Goal: Information Seeking & Learning: Find specific fact

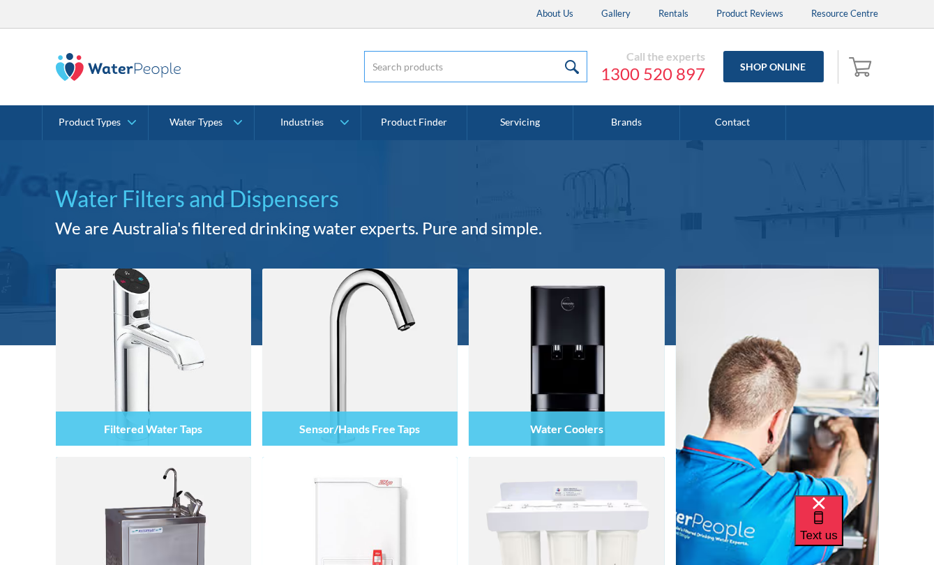
click at [458, 66] on input "search" at bounding box center [475, 66] width 223 height 31
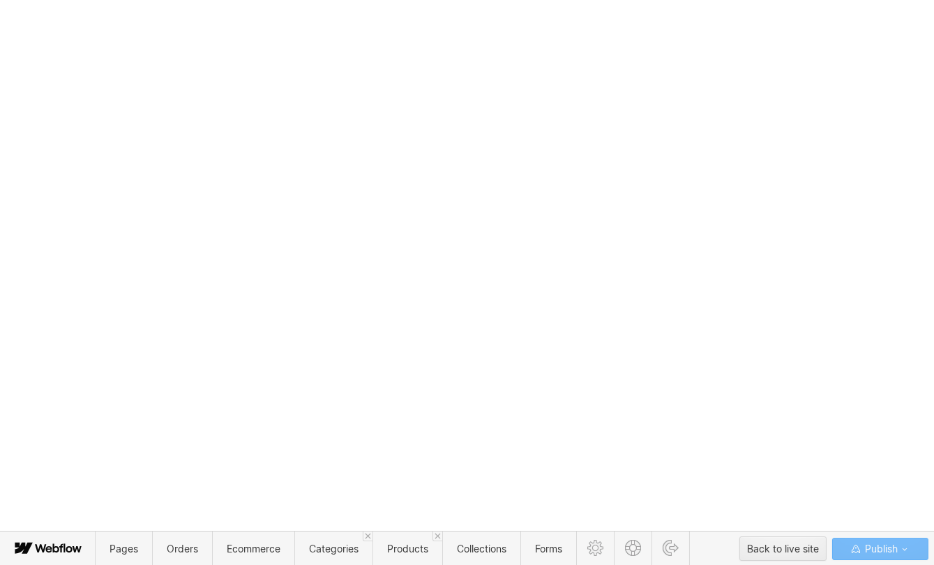
click at [424, 126] on body "Christmas Trading Dates: Office Closes Friday December 24th. Open Tuesday Janua…" at bounding box center [467, 282] width 934 height 565
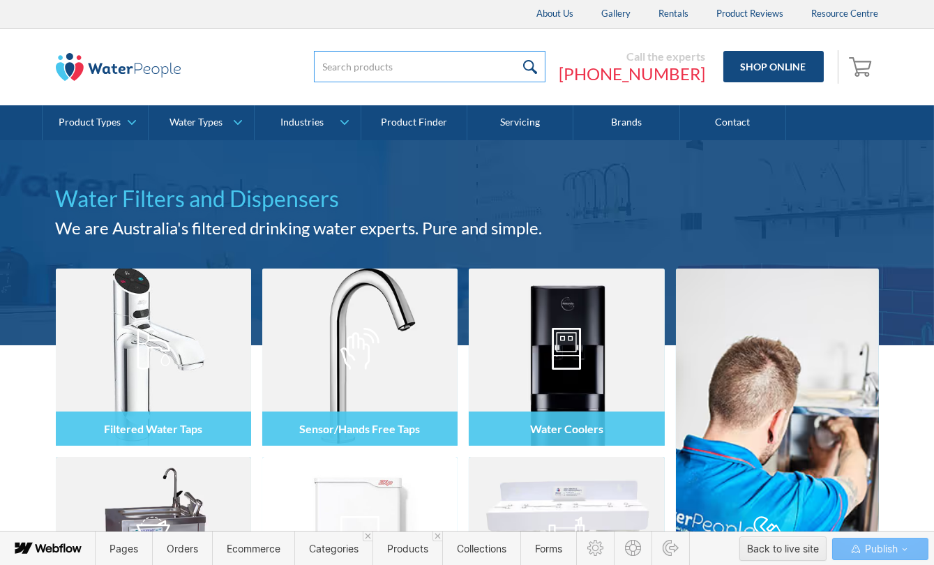
click at [452, 62] on input "search" at bounding box center [430, 66] width 232 height 31
type input "ccb10"
click at [516, 51] on input "submit" at bounding box center [531, 66] width 30 height 31
click at [546, 67] on input "submit" at bounding box center [531, 66] width 30 height 31
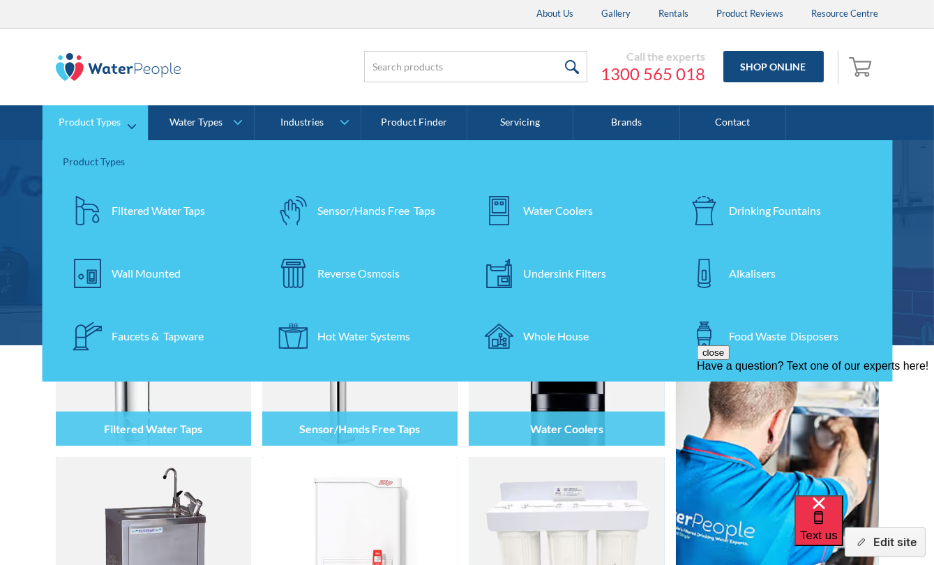
click at [553, 276] on div "Undersink Filters" at bounding box center [564, 273] width 83 height 17
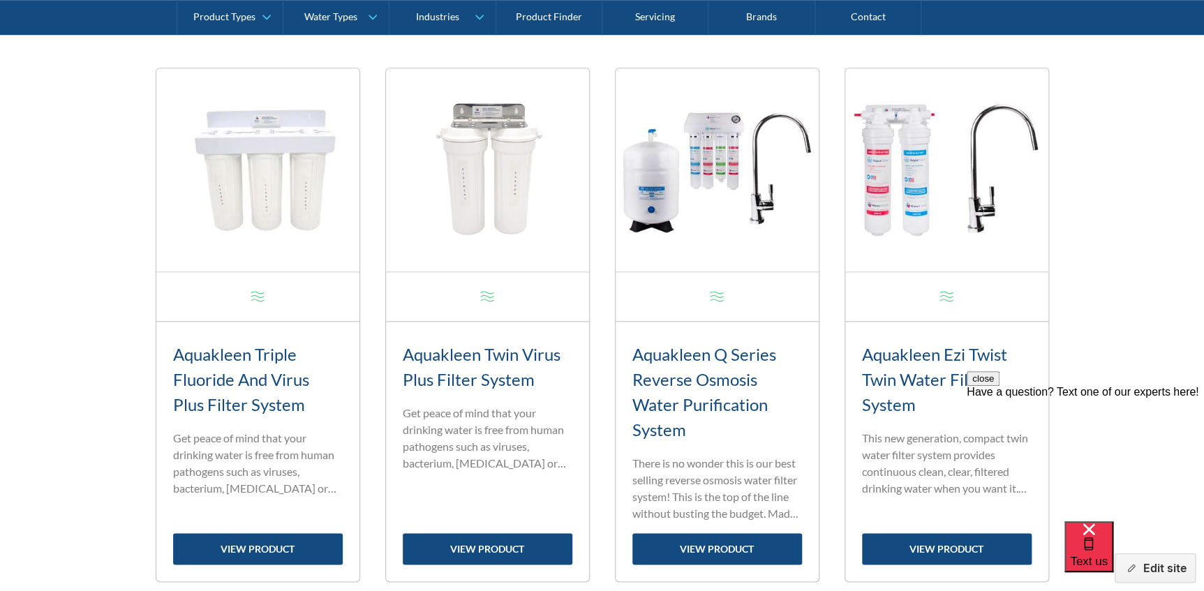
scroll to position [546, 0]
click at [258, 548] on link "view product" at bounding box center [258, 549] width 170 height 31
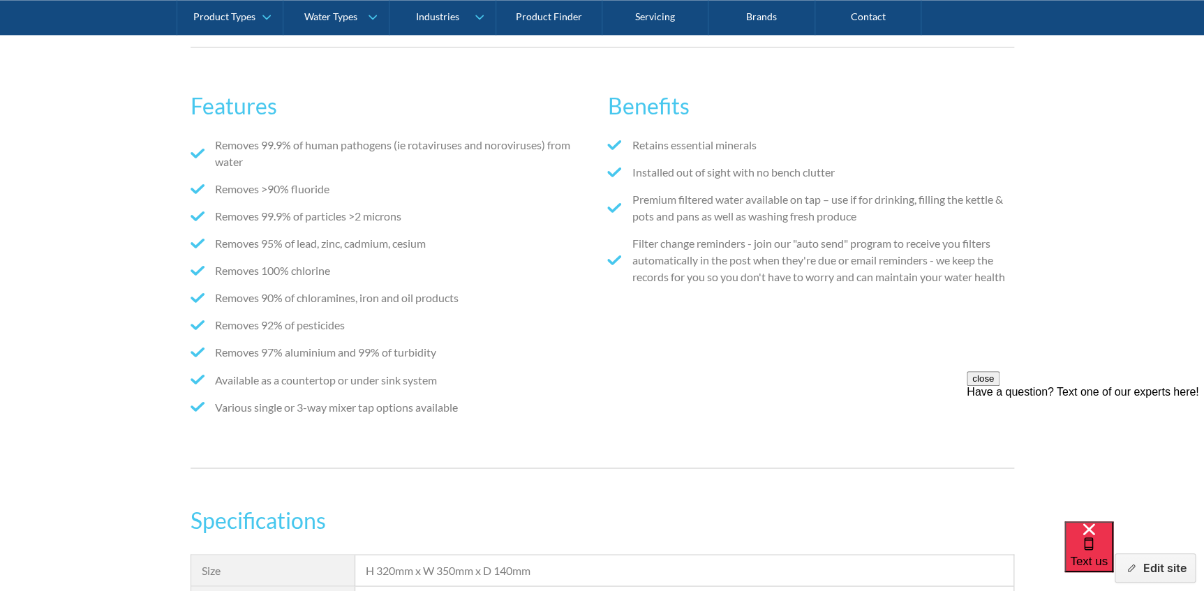
scroll to position [951, 0]
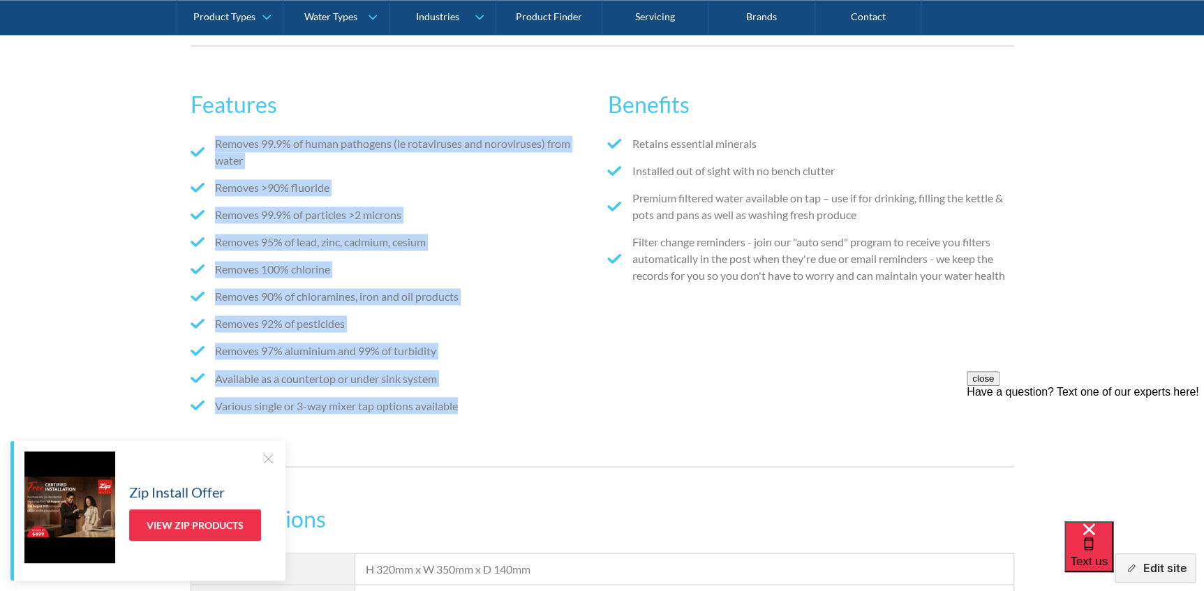
drag, startPoint x: 484, startPoint y: 413, endPoint x: 208, endPoint y: 147, distance: 384.0
click at [208, 147] on ul "Removes 99.9% of human pathogens (ie rotaviruses and noroviruses) from water Re…" at bounding box center [394, 279] width 406 height 289
click at [546, 288] on li "Removes 90% of chloramines, iron and oil products" at bounding box center [394, 296] width 406 height 17
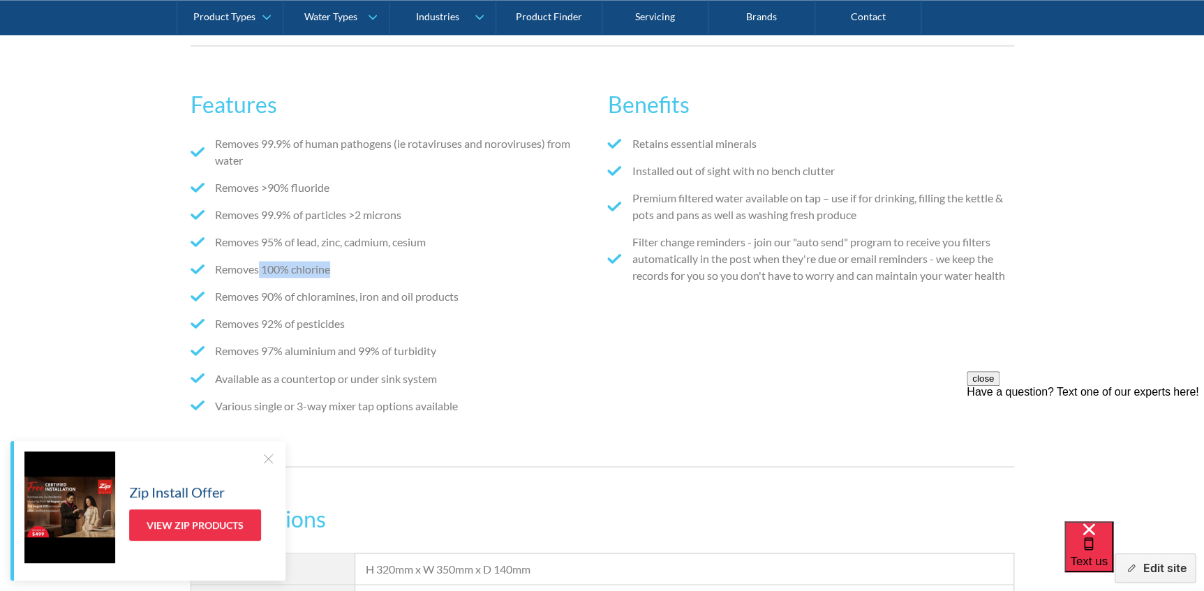
drag, startPoint x: 258, startPoint y: 270, endPoint x: 383, endPoint y: 254, distance: 125.9
click at [383, 254] on ul "Removes 99.9% of human pathogens (ie rotaviruses and noroviruses) from water Re…" at bounding box center [394, 279] width 406 height 289
drag, startPoint x: 383, startPoint y: 254, endPoint x: 535, endPoint y: 306, distance: 160.2
click at [535, 306] on ul "Removes 99.9% of human pathogens (ie rotaviruses and noroviruses) from water Re…" at bounding box center [394, 279] width 406 height 289
drag, startPoint x: 427, startPoint y: 299, endPoint x: 528, endPoint y: 299, distance: 101.2
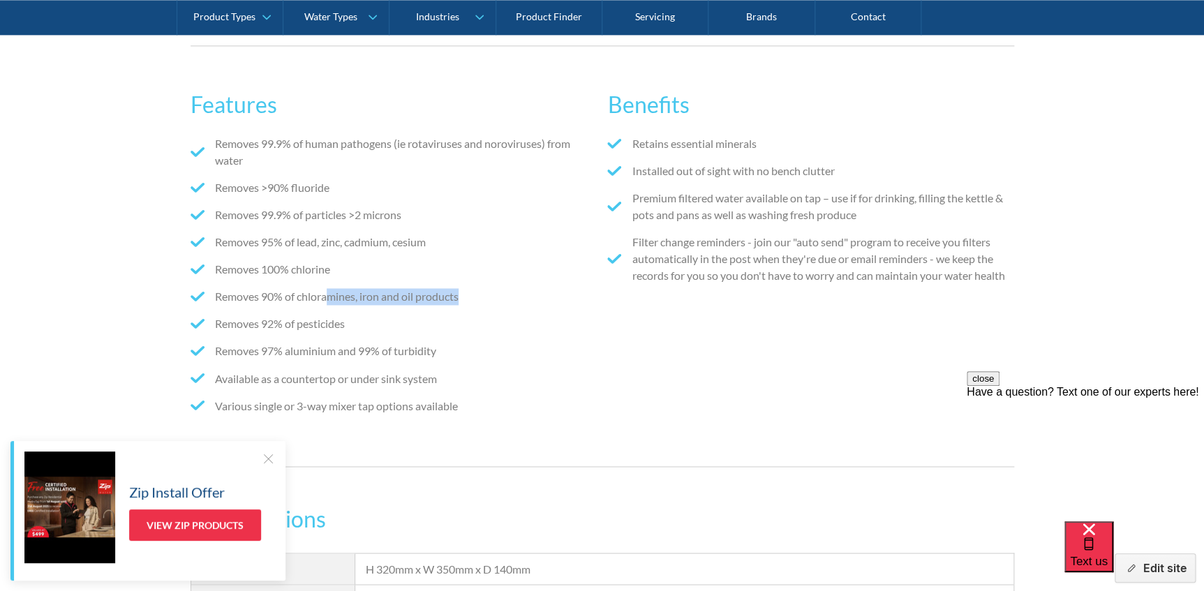
click at [528, 299] on li "Removes 90% of chloramines, iron and oil products" at bounding box center [394, 296] width 406 height 17
click at [622, 285] on ul "Retains essential minerals Installed out of sight with no bench clutter Premium…" at bounding box center [810, 214] width 406 height 159
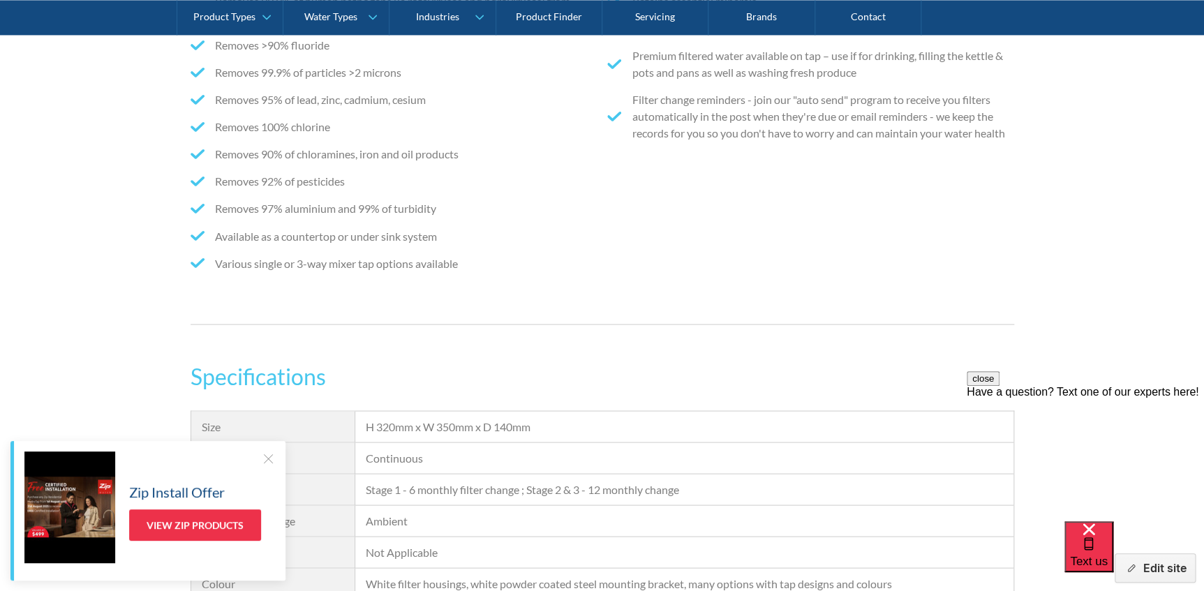
scroll to position [1269, 0]
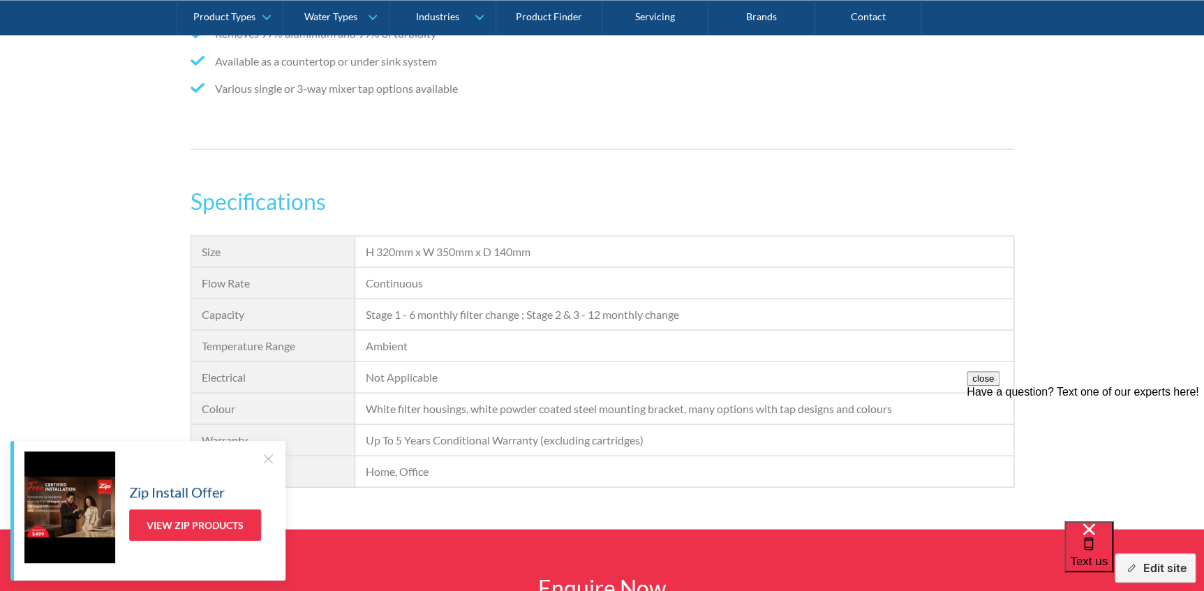
click at [272, 453] on div at bounding box center [268, 458] width 14 height 14
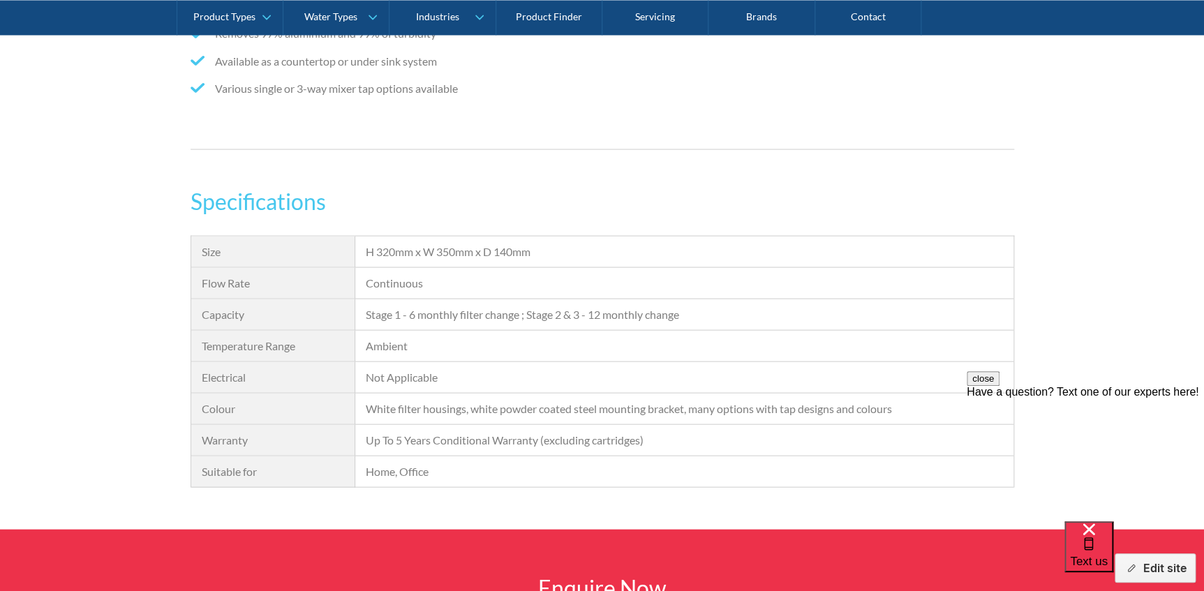
click at [999, 386] on button "close" at bounding box center [982, 378] width 33 height 15
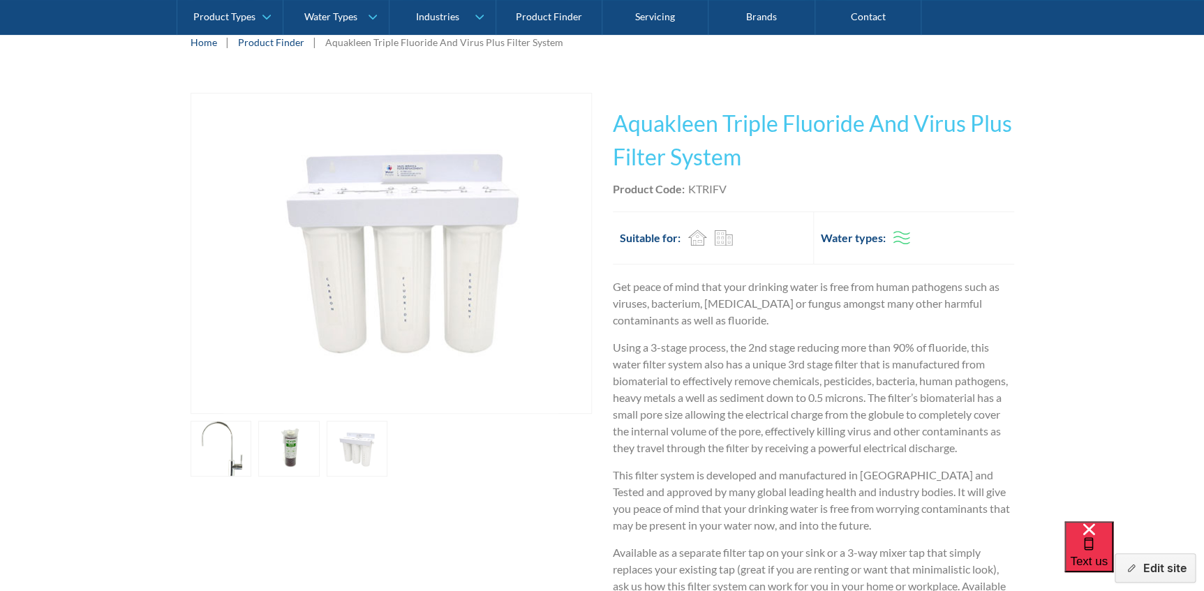
scroll to position [317, 0]
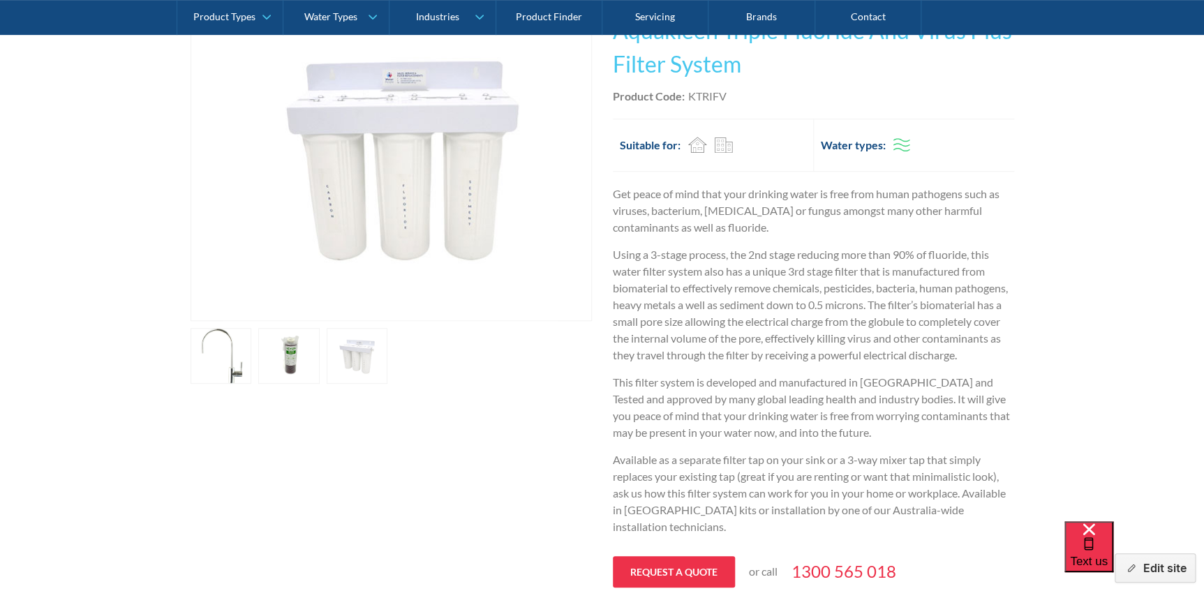
click at [252, 334] on link "open lightbox" at bounding box center [221, 356] width 61 height 56
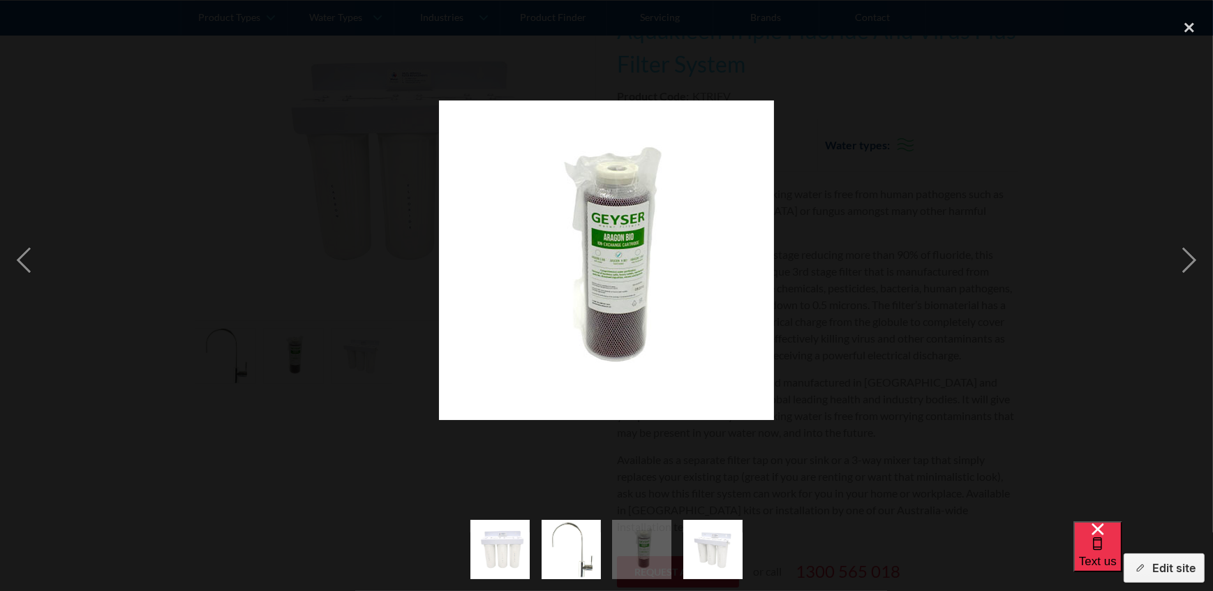
click at [648, 537] on img "show item 3 of 4" at bounding box center [642, 549] width 62 height 59
click at [725, 557] on img "show item 4 of 4" at bounding box center [713, 549] width 62 height 59
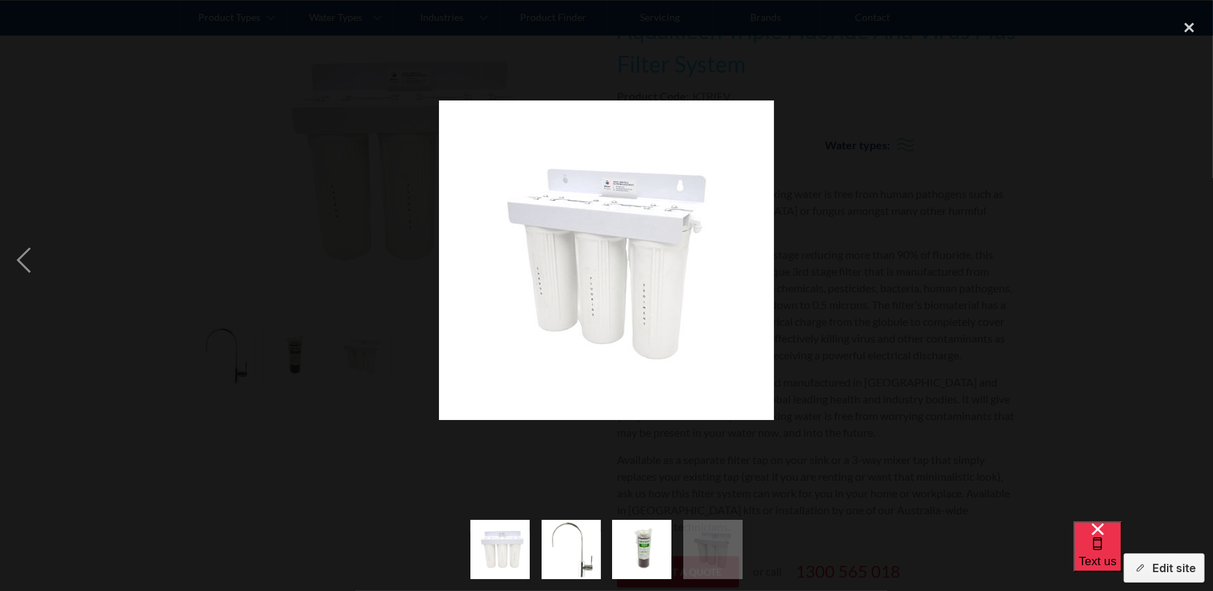
click at [593, 548] on img "show item 2 of 4" at bounding box center [571, 550] width 59 height 74
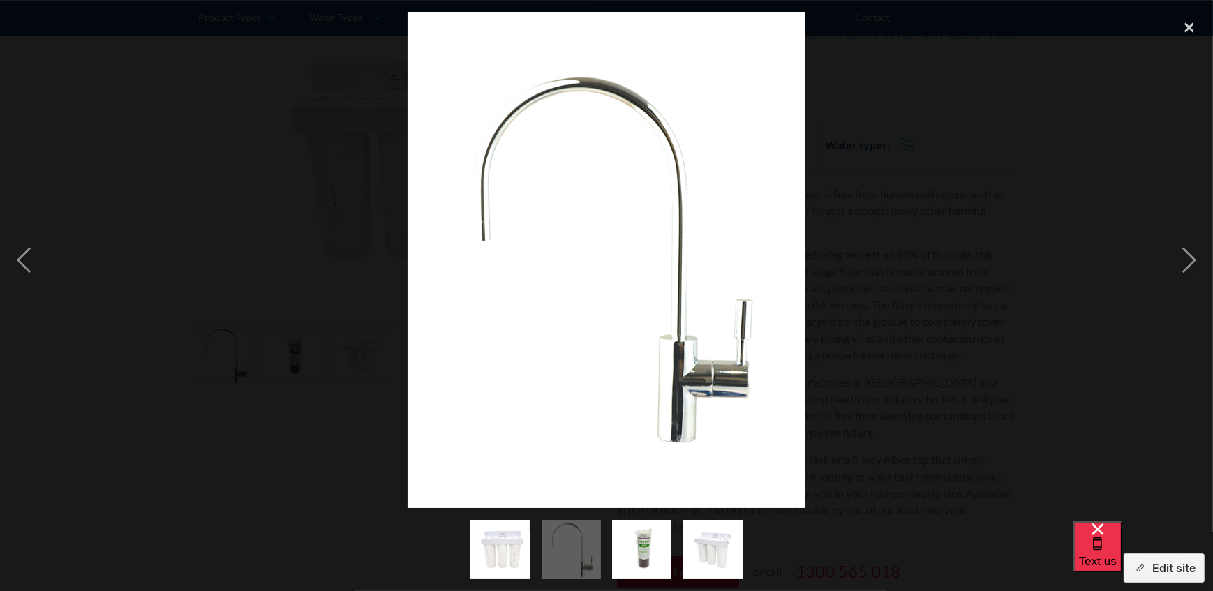
click at [928, 402] on div at bounding box center [606, 260] width 1213 height 496
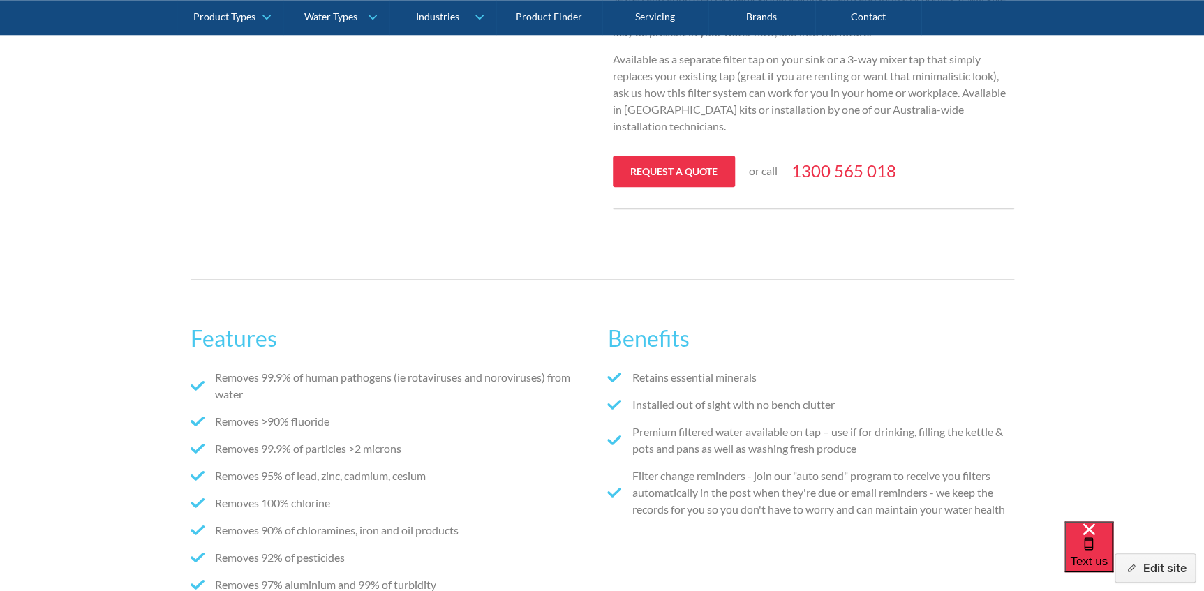
scroll to position [824, 0]
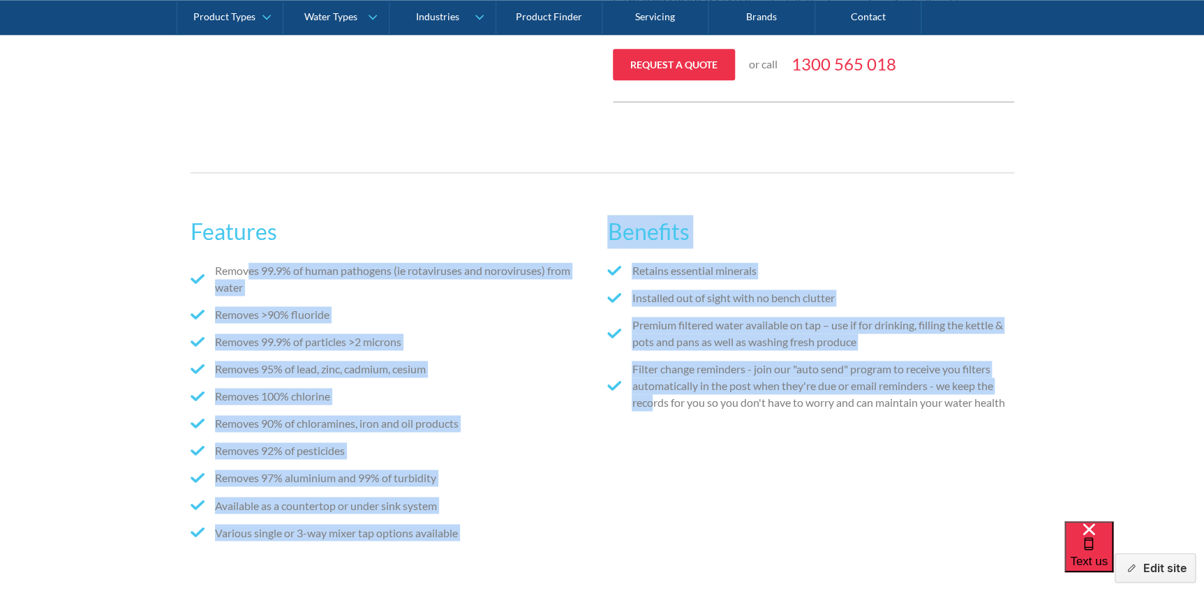
drag, startPoint x: 244, startPoint y: 274, endPoint x: 657, endPoint y: 537, distance: 489.8
click at [657, 537] on div "Features Removes 99.9% of human pathogens (ie rotaviruses and noroviruses) from…" at bounding box center [602, 383] width 823 height 364
click at [543, 363] on li "Removes 95% of lead, zinc, cadmium, cesium" at bounding box center [394, 369] width 406 height 17
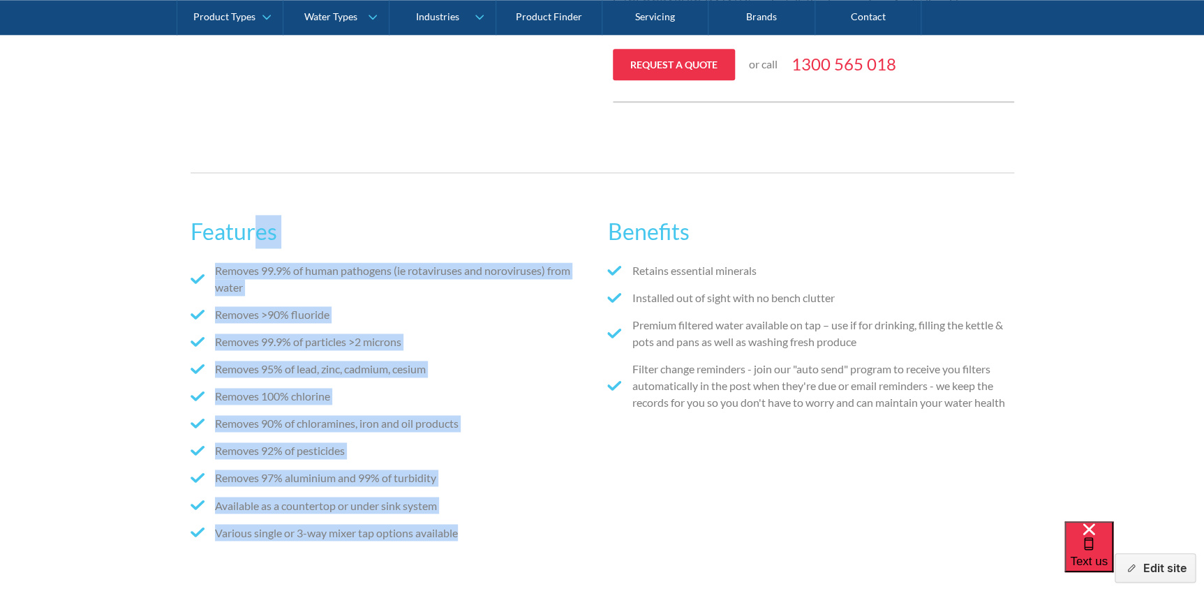
drag, startPoint x: 472, startPoint y: 535, endPoint x: 243, endPoint y: 192, distance: 412.4
click at [243, 192] on div "Features Removes 99.9% of human pathogens (ie rotaviruses and noroviruses) from…" at bounding box center [602, 382] width 823 height 421
drag, startPoint x: 243, startPoint y: 192, endPoint x: 503, endPoint y: 304, distance: 283.2
click at [503, 304] on ul "Removes 99.9% of human pathogens (ie rotaviruses and noroviruses) from water Re…" at bounding box center [394, 406] width 406 height 289
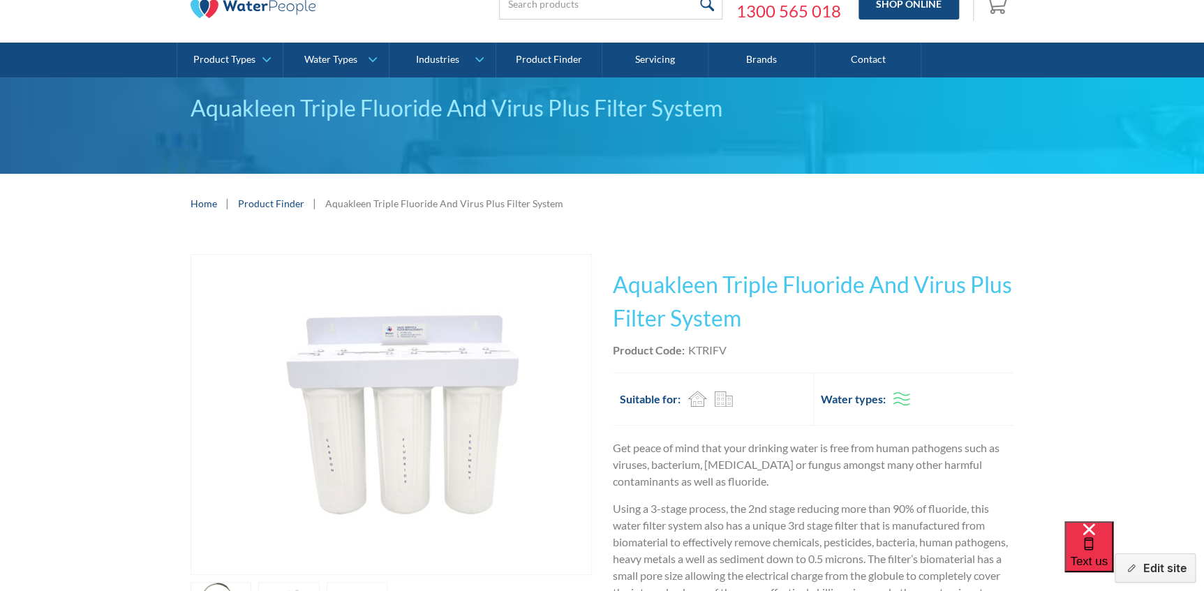
scroll to position [0, 0]
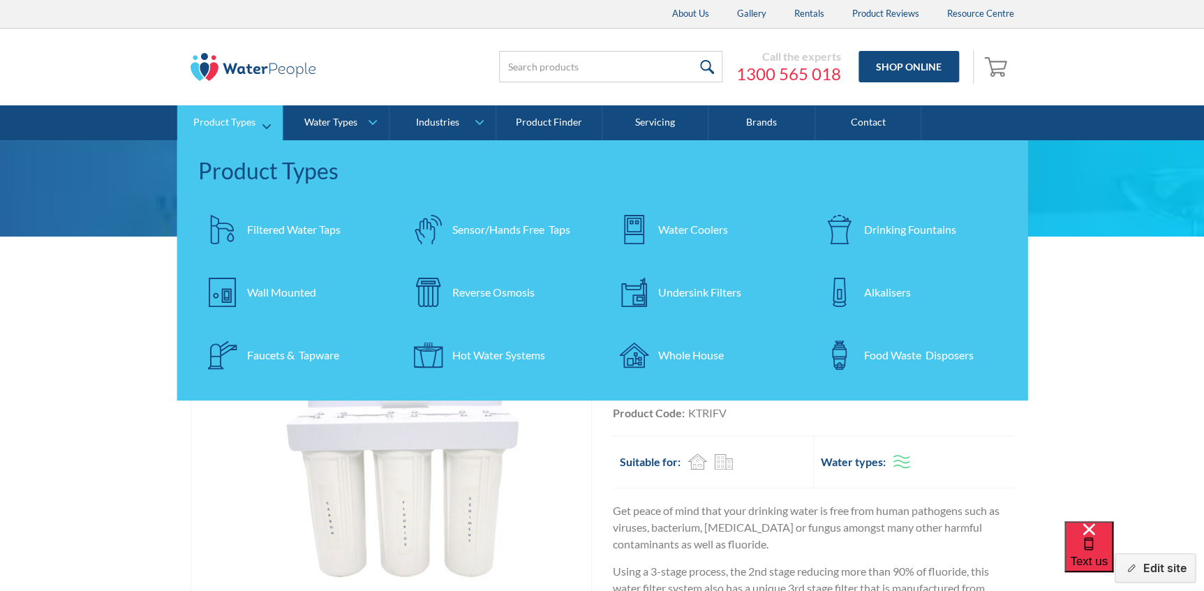
click at [697, 350] on div "Whole House" at bounding box center [691, 355] width 66 height 17
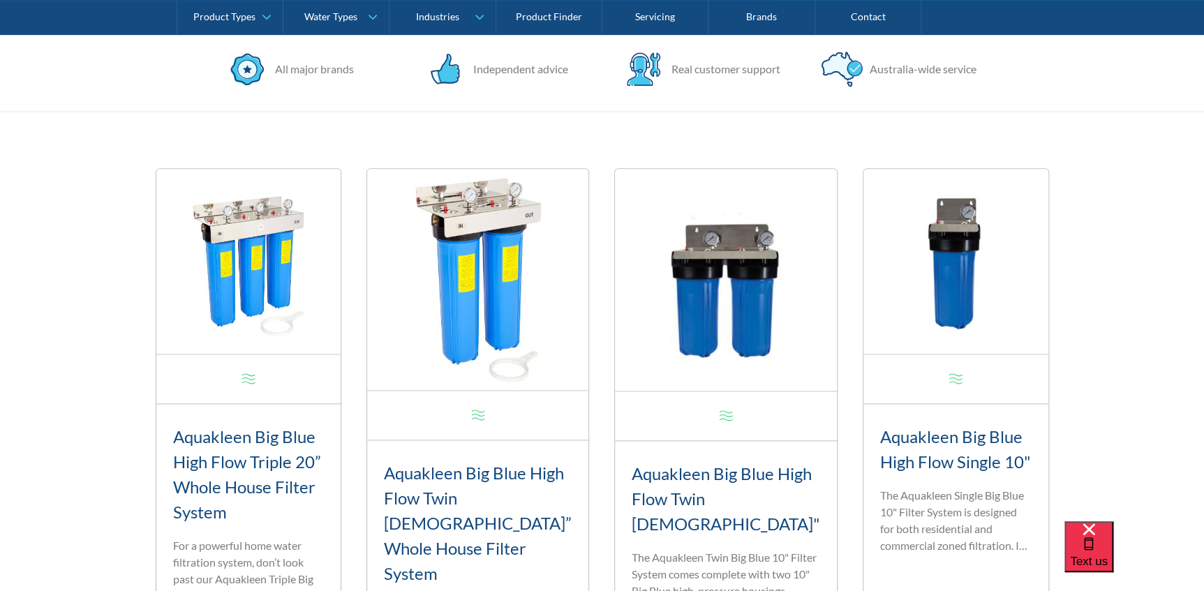
scroll to position [571, 0]
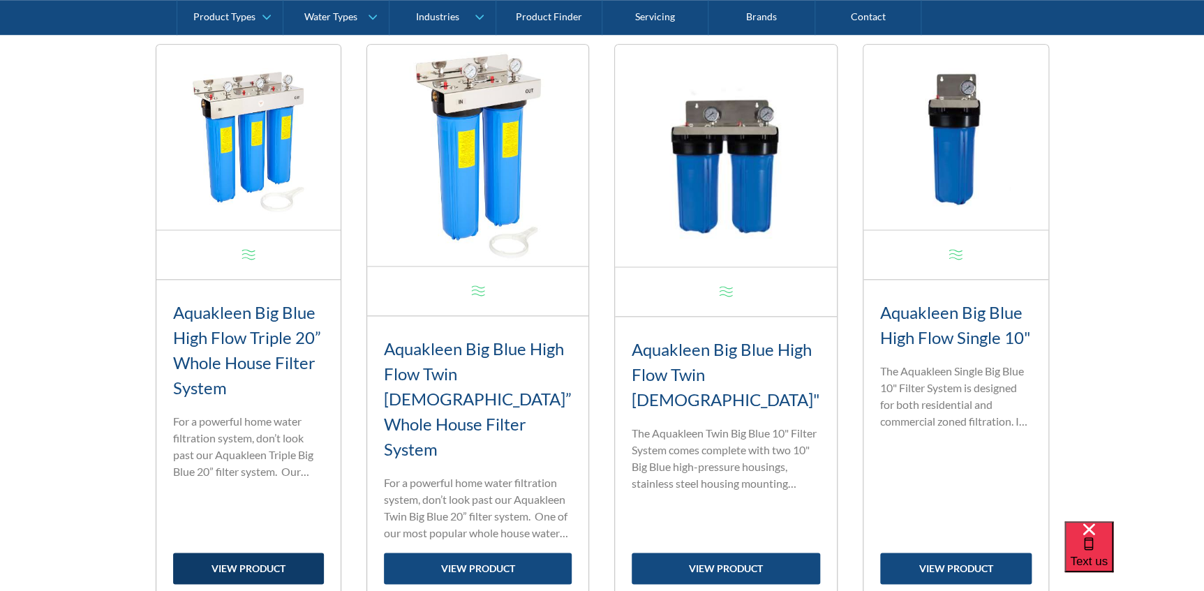
click at [270, 553] on link "view product" at bounding box center [248, 568] width 151 height 31
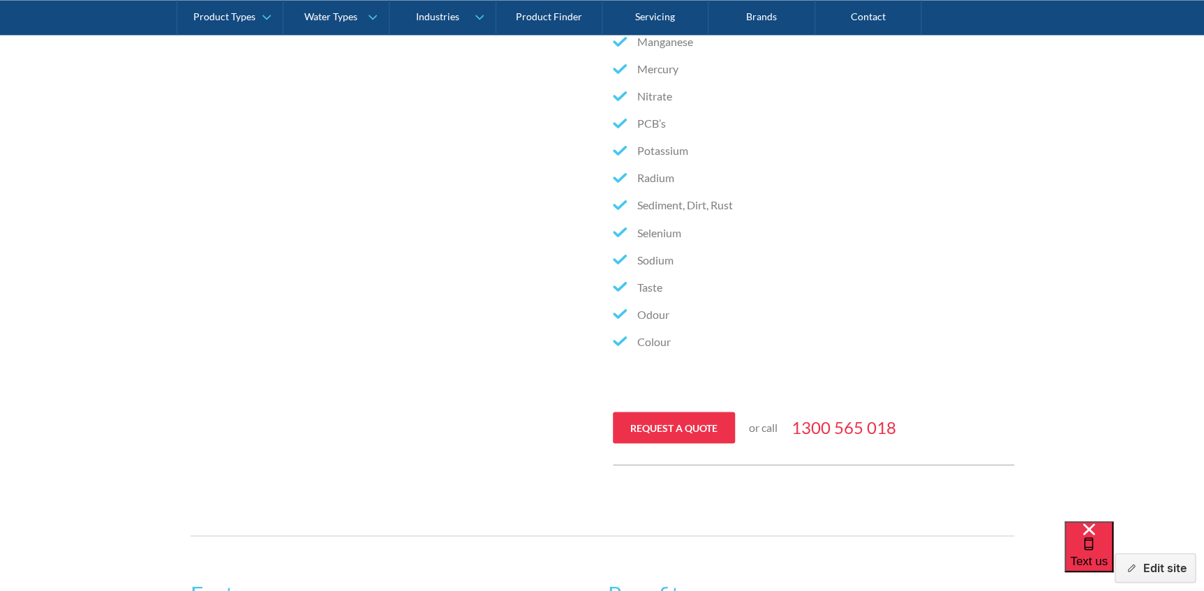
scroll to position [1078, 0]
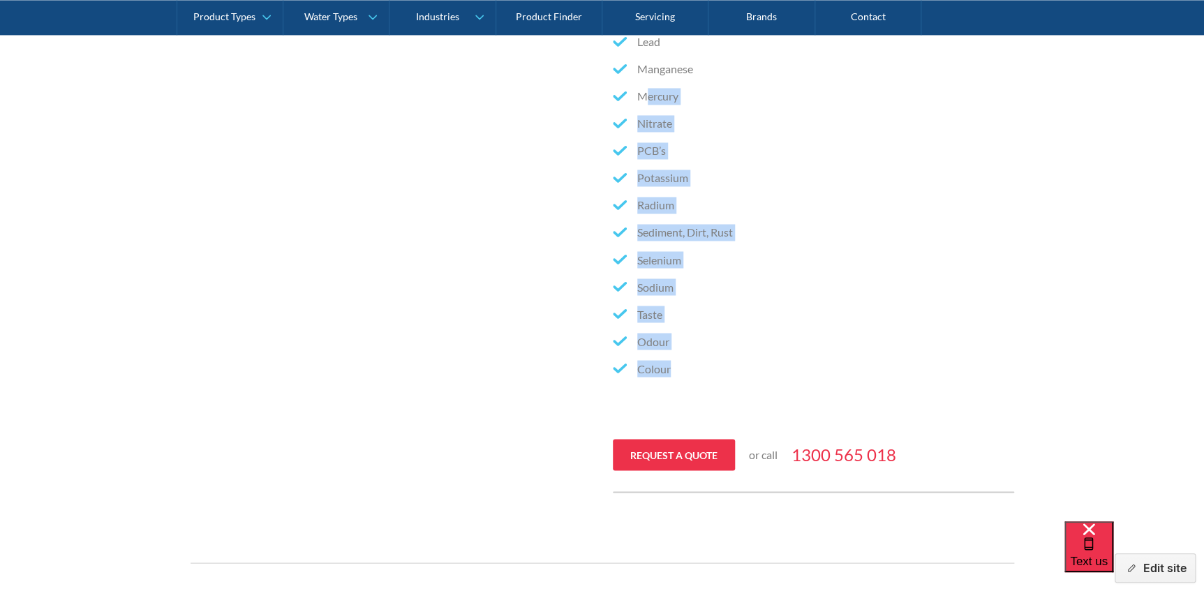
drag, startPoint x: 683, startPoint y: 364, endPoint x: 646, endPoint y: 93, distance: 273.3
click at [646, 93] on ul "Aluminium Barium Cadmium Chlorine Chromium Copper [MEDICAL_DATA] & [MEDICAL_DAT…" at bounding box center [813, 47] width 401 height 680
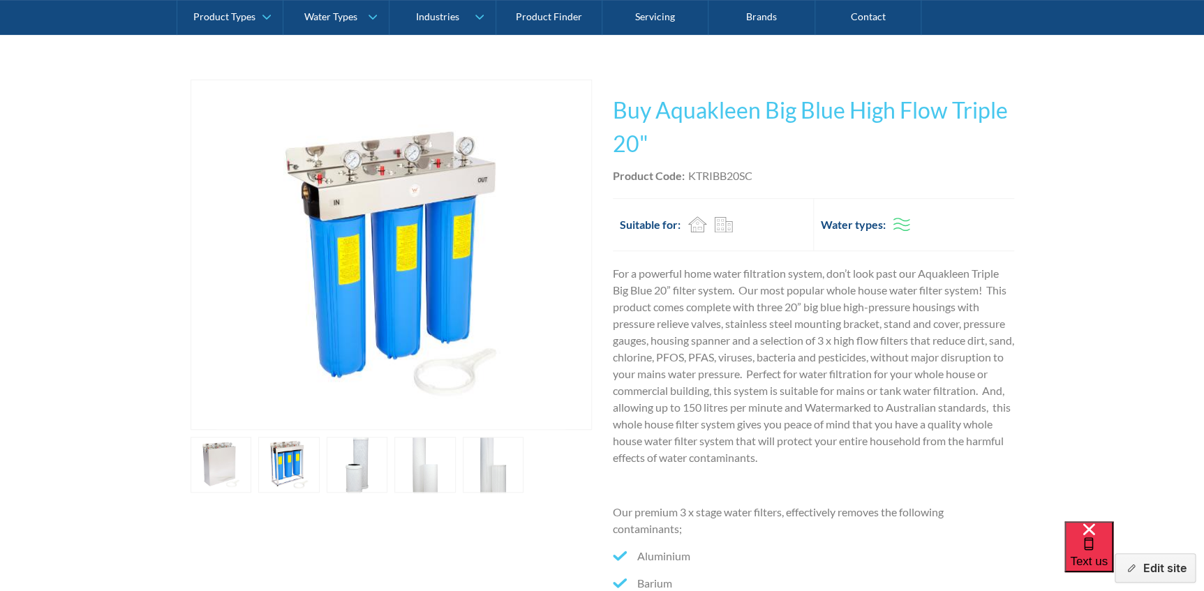
scroll to position [190, 0]
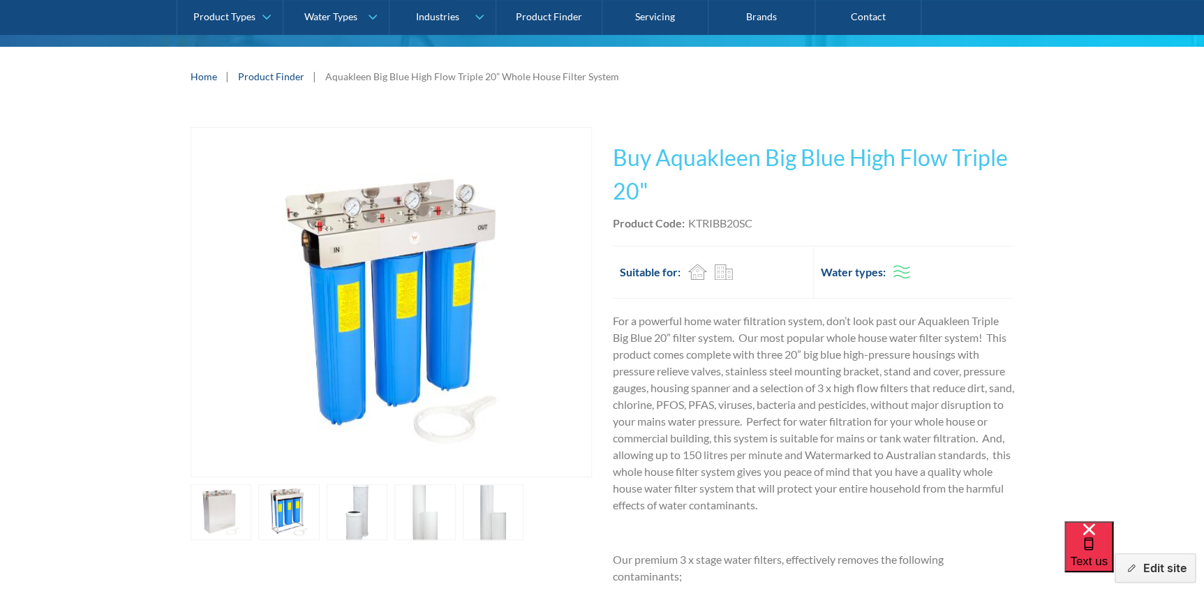
click at [209, 508] on link "open lightbox" at bounding box center [221, 512] width 61 height 56
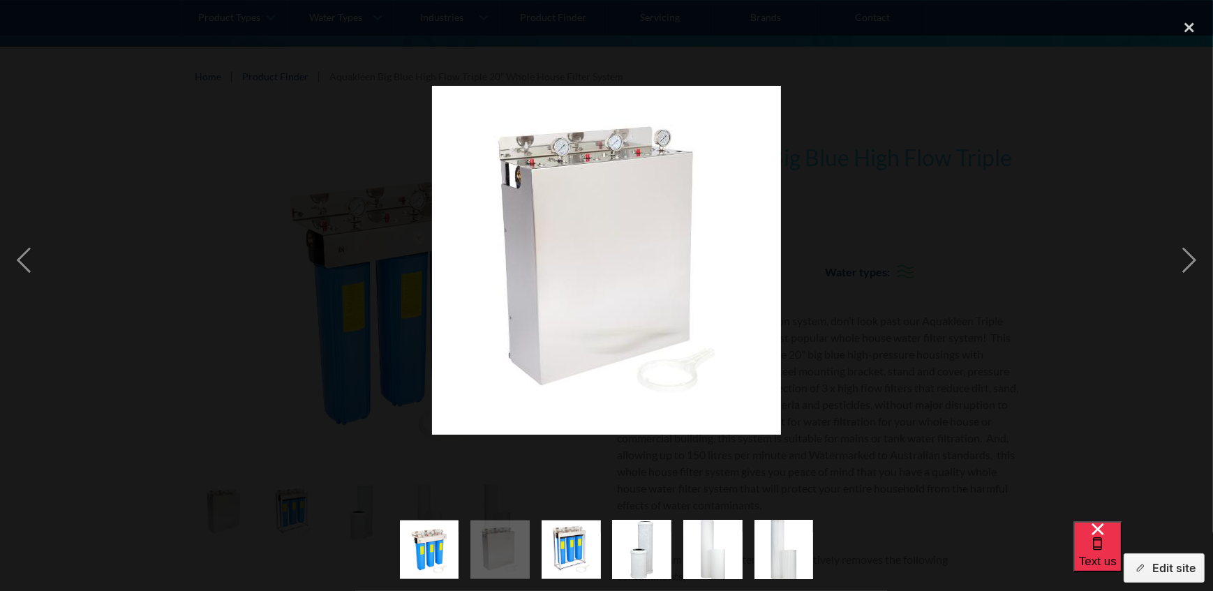
click at [239, 495] on div at bounding box center [606, 260] width 1213 height 496
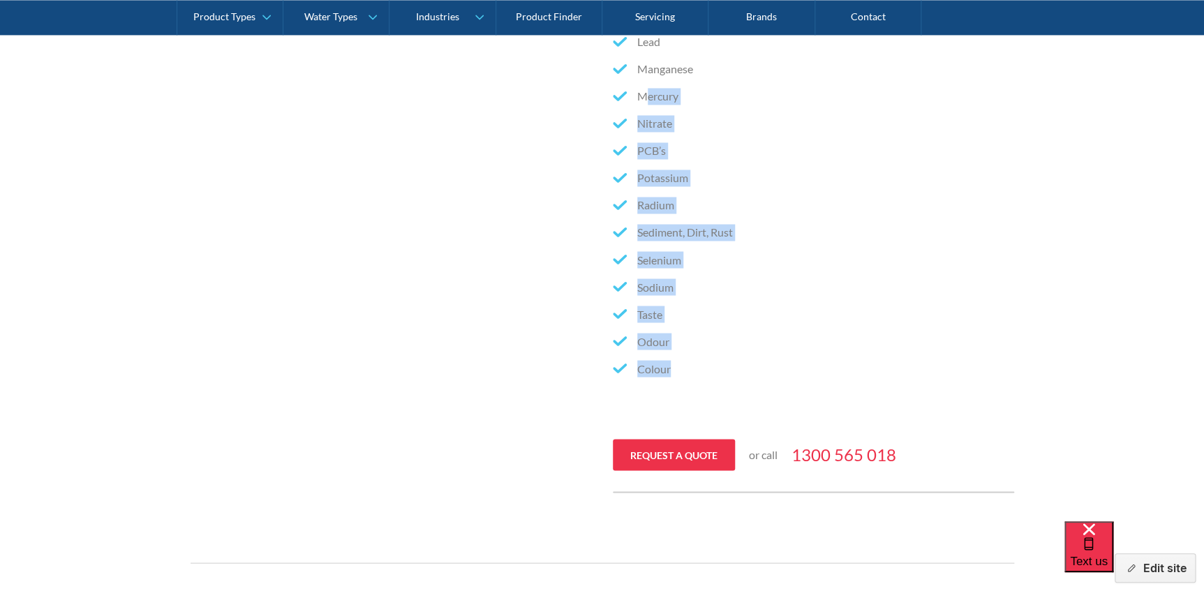
scroll to position [1396, 0]
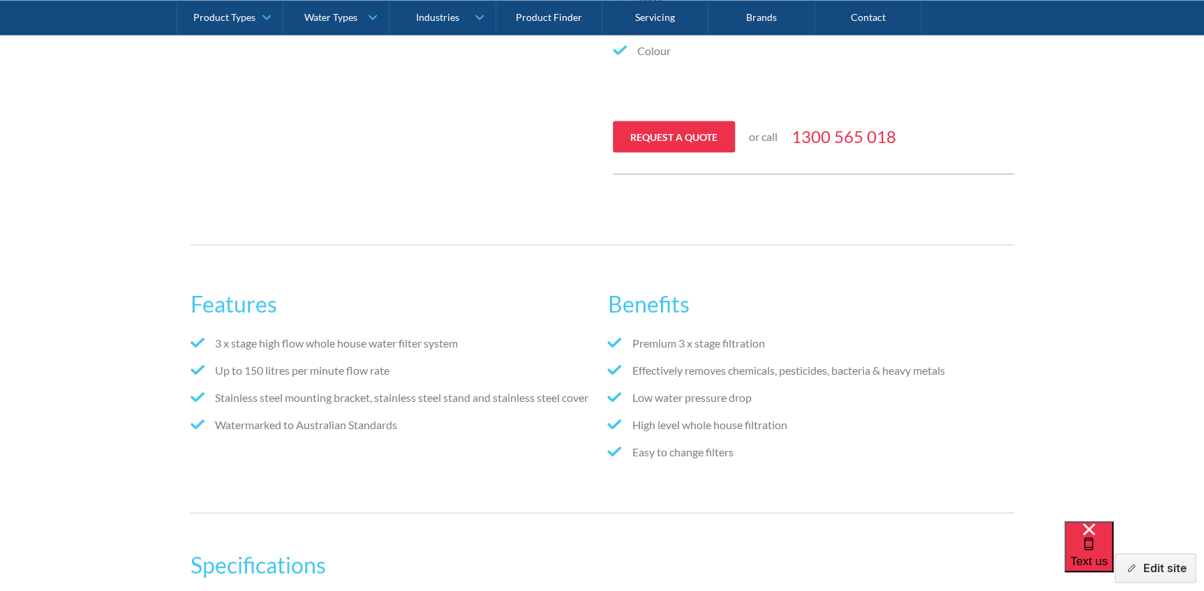
click at [957, 296] on h2 "Benefits" at bounding box center [810, 304] width 406 height 33
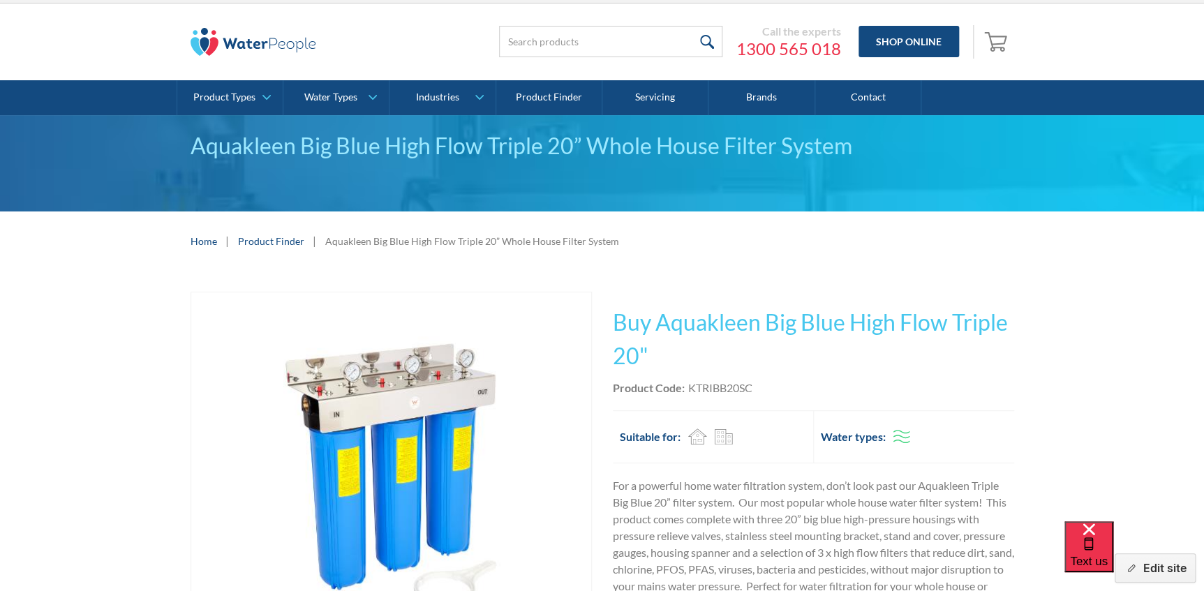
scroll to position [0, 0]
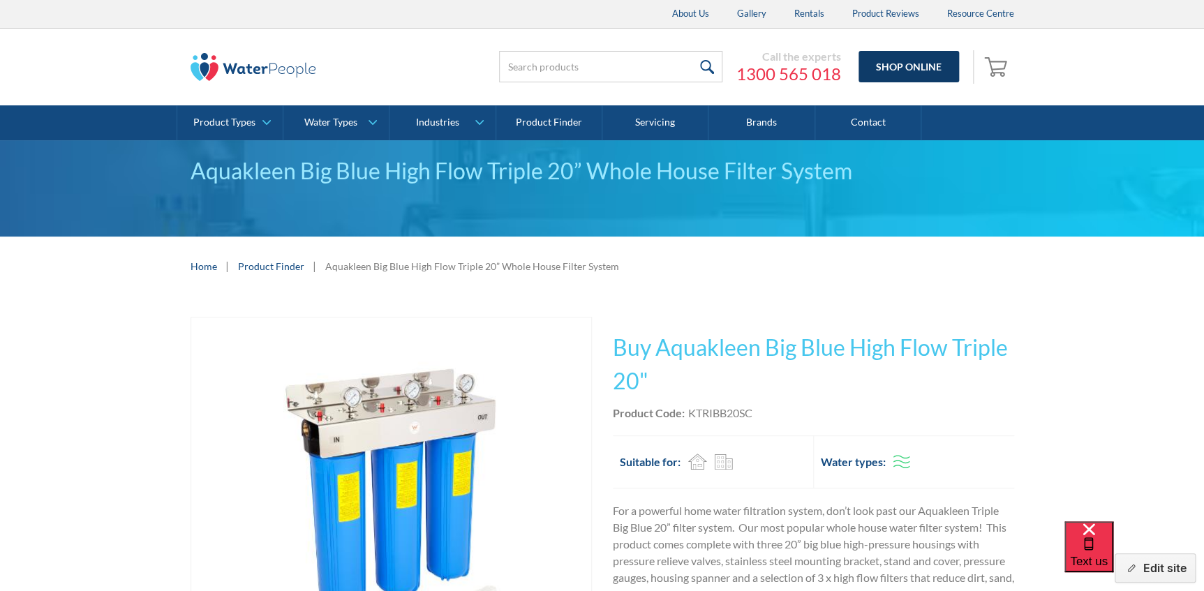
click at [887, 70] on link "Shop Online" at bounding box center [908, 66] width 100 height 31
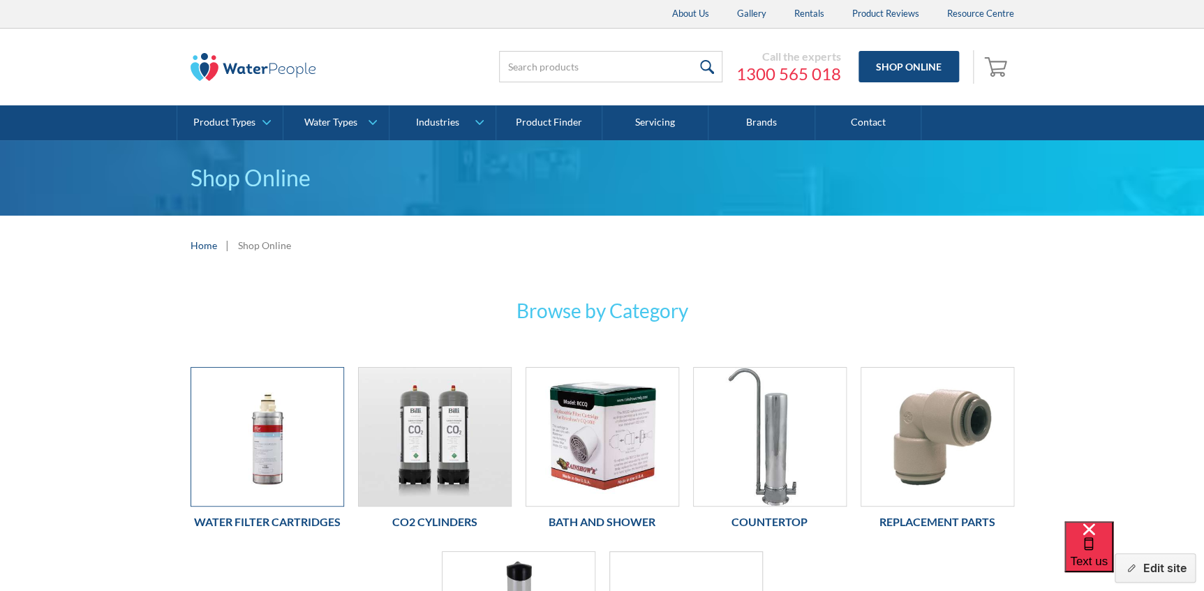
click at [265, 474] on img at bounding box center [267, 437] width 152 height 138
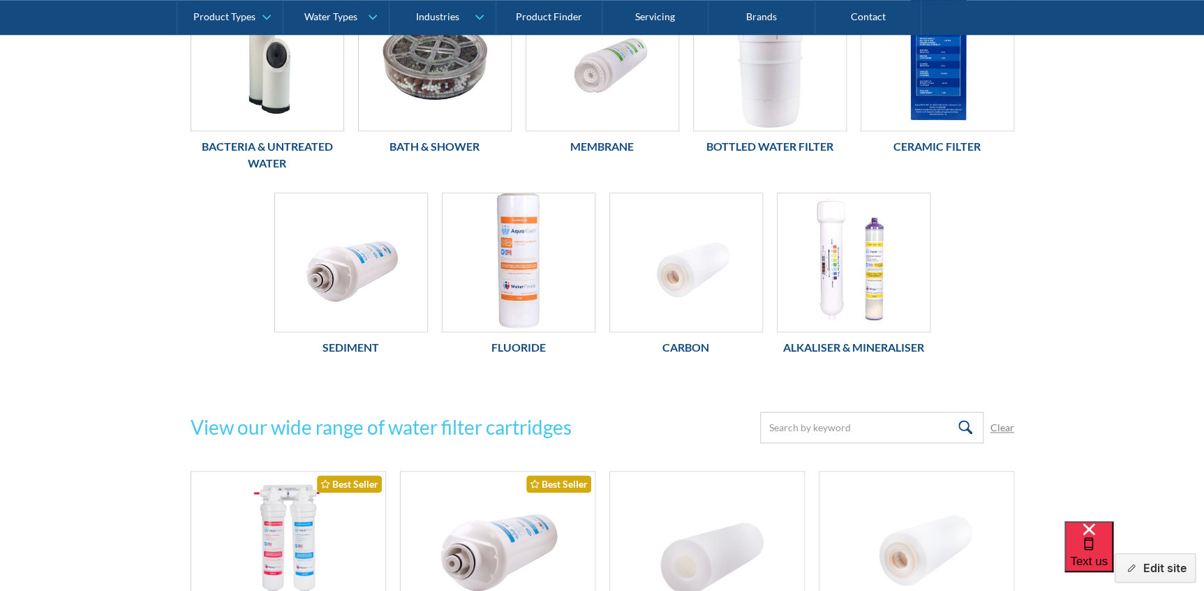
scroll to position [698, 0]
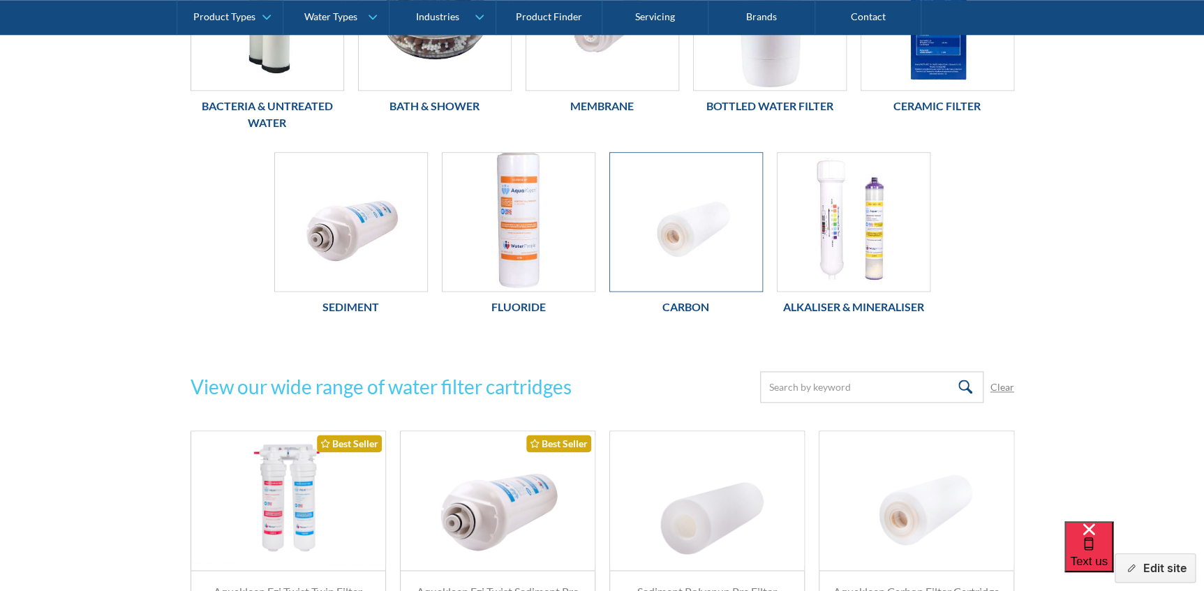
click at [646, 238] on img at bounding box center [686, 222] width 152 height 138
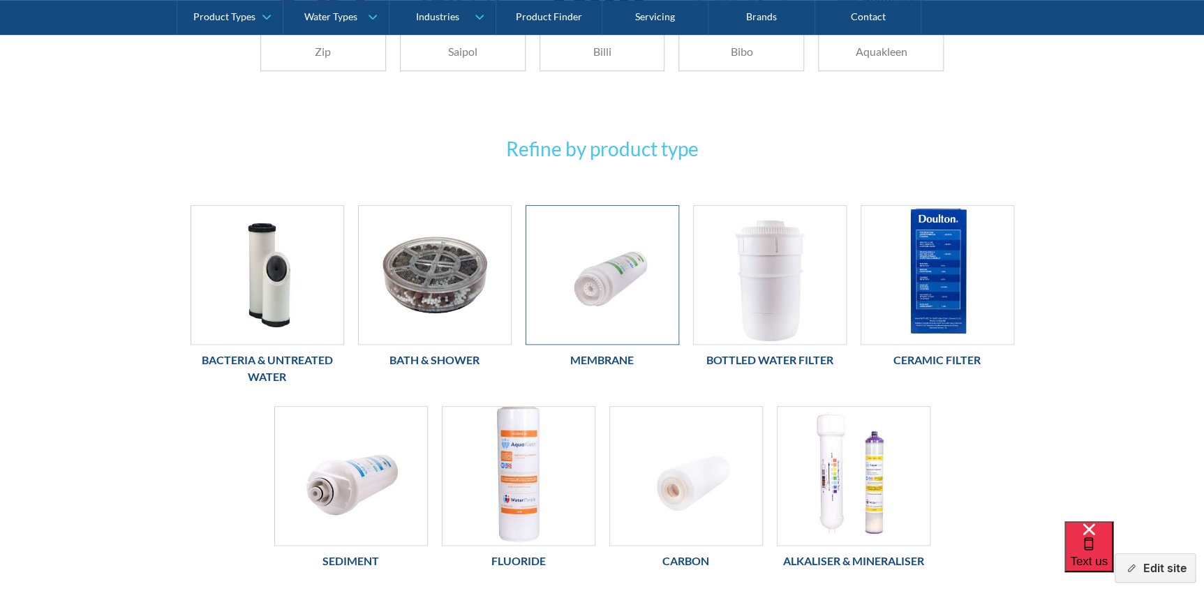
scroll to position [126, 0]
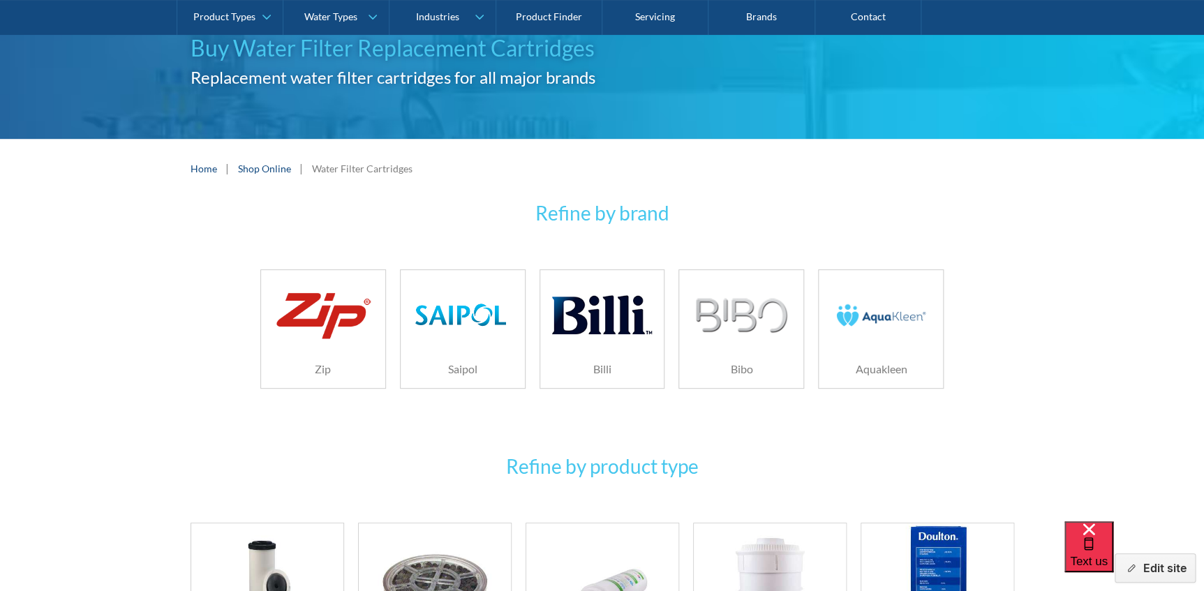
click at [595, 299] on img at bounding box center [601, 315] width 99 height 66
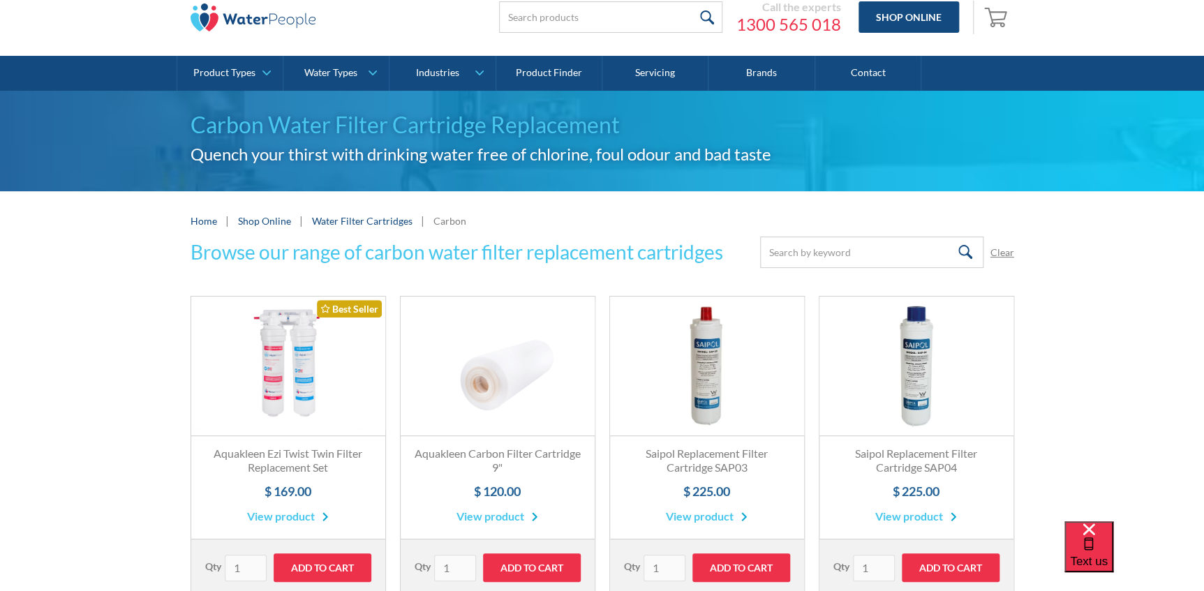
scroll to position [190, 0]
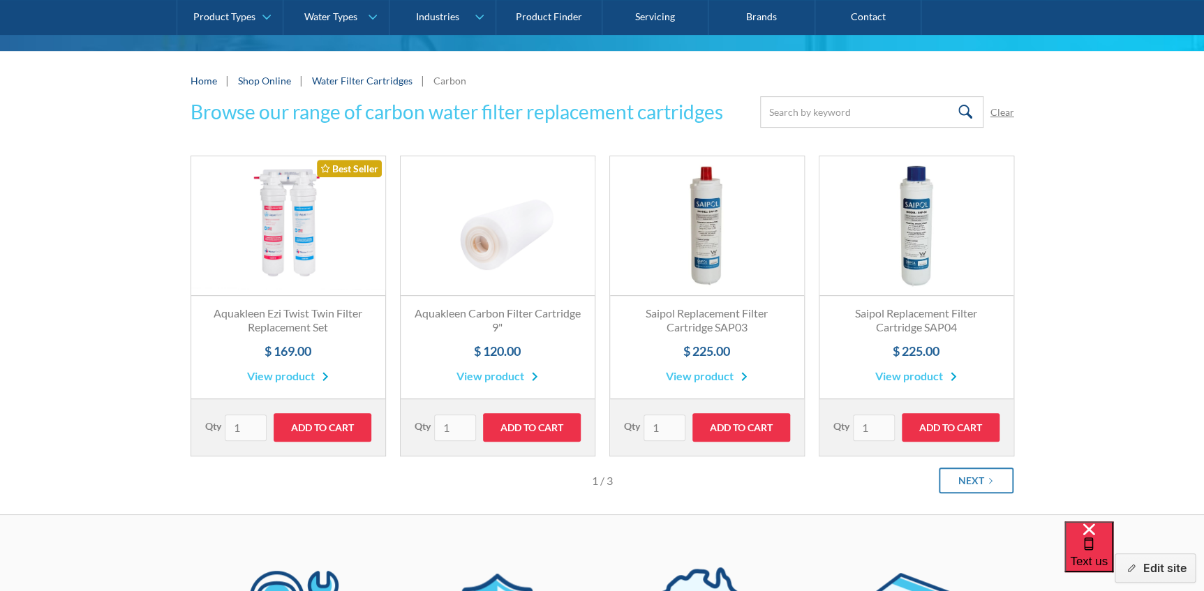
click at [509, 380] on link "View product" at bounding box center [497, 376] width 82 height 17
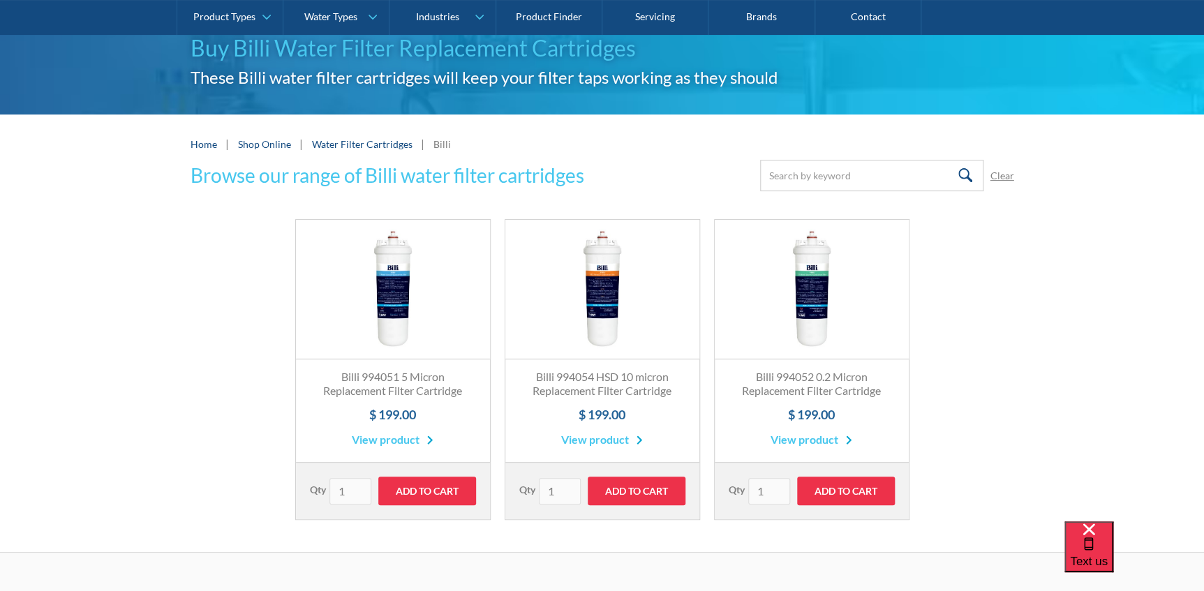
drag, startPoint x: 694, startPoint y: 415, endPoint x: 725, endPoint y: 415, distance: 30.7
click at [726, 415] on div "Fits All Brands Best Seller Billi 994051 5 Micron Replacement Filter Cartridge …" at bounding box center [602, 376] width 837 height 315
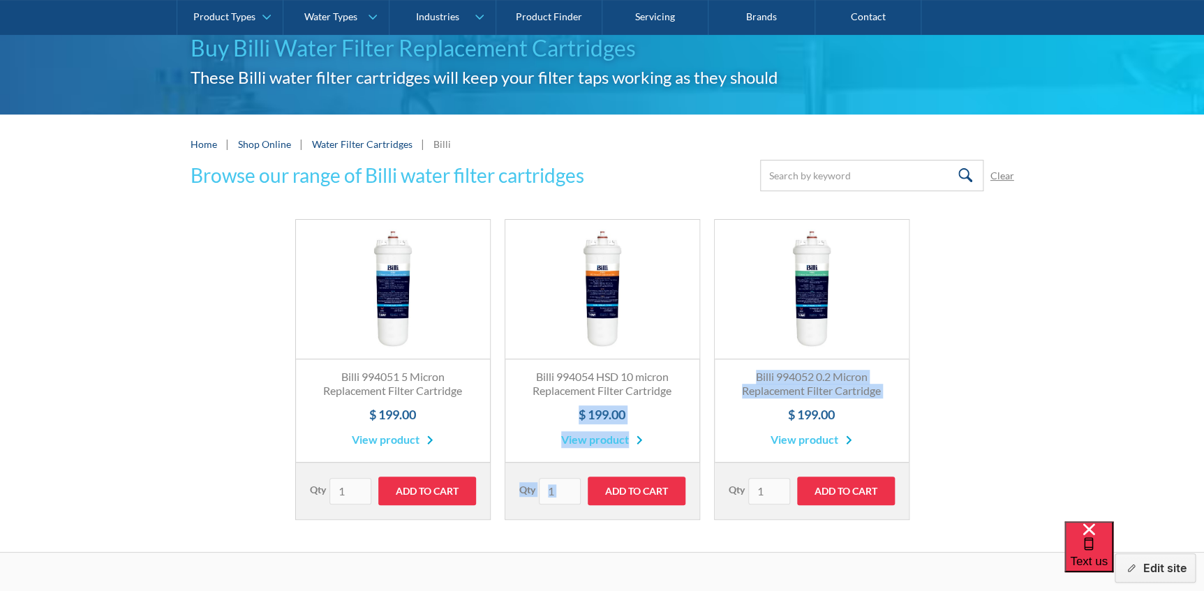
drag, startPoint x: 725, startPoint y: 415, endPoint x: 669, endPoint y: 411, distance: 55.9
click at [669, 411] on h4 "$ 199.00" at bounding box center [602, 414] width 166 height 19
drag, startPoint x: 632, startPoint y: 416, endPoint x: 588, endPoint y: 411, distance: 44.2
click at [588, 411] on h4 "$ 199.00" at bounding box center [602, 414] width 166 height 19
drag, startPoint x: 588, startPoint y: 411, endPoint x: 674, endPoint y: 305, distance: 136.4
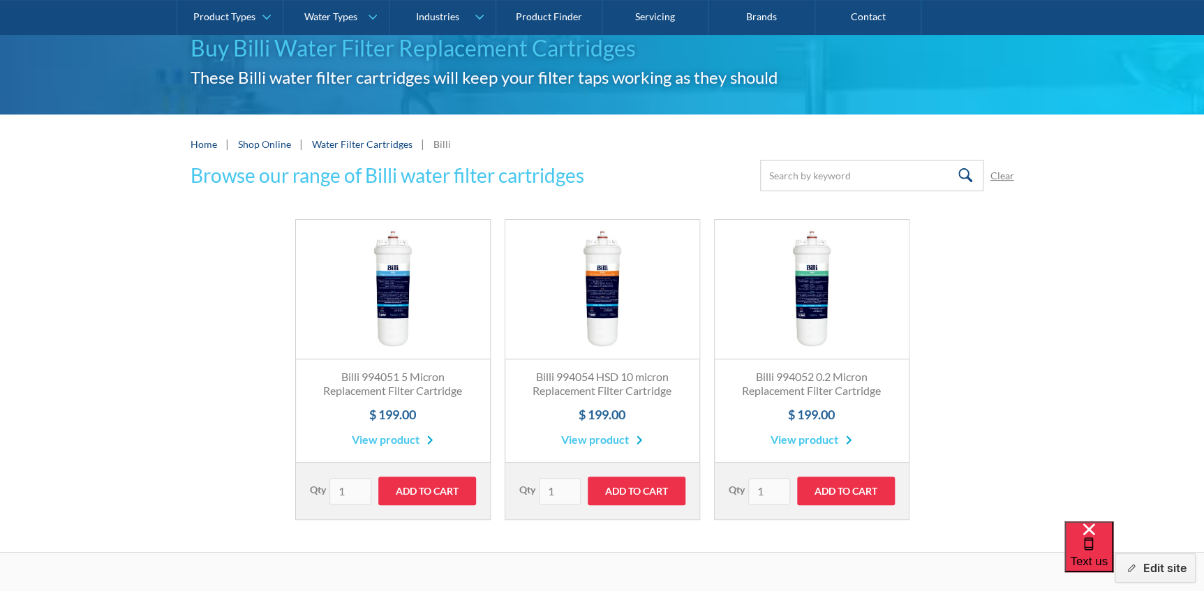
click at [674, 305] on link "Fits All Brands Best Seller" at bounding box center [602, 290] width 194 height 140
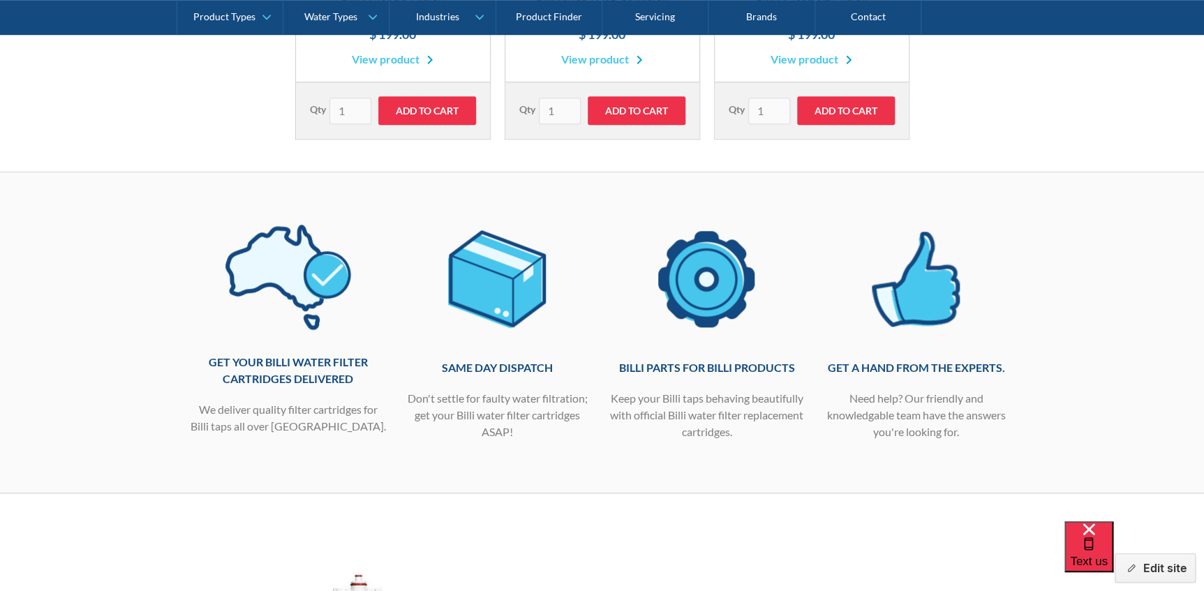
scroll to position [317, 0]
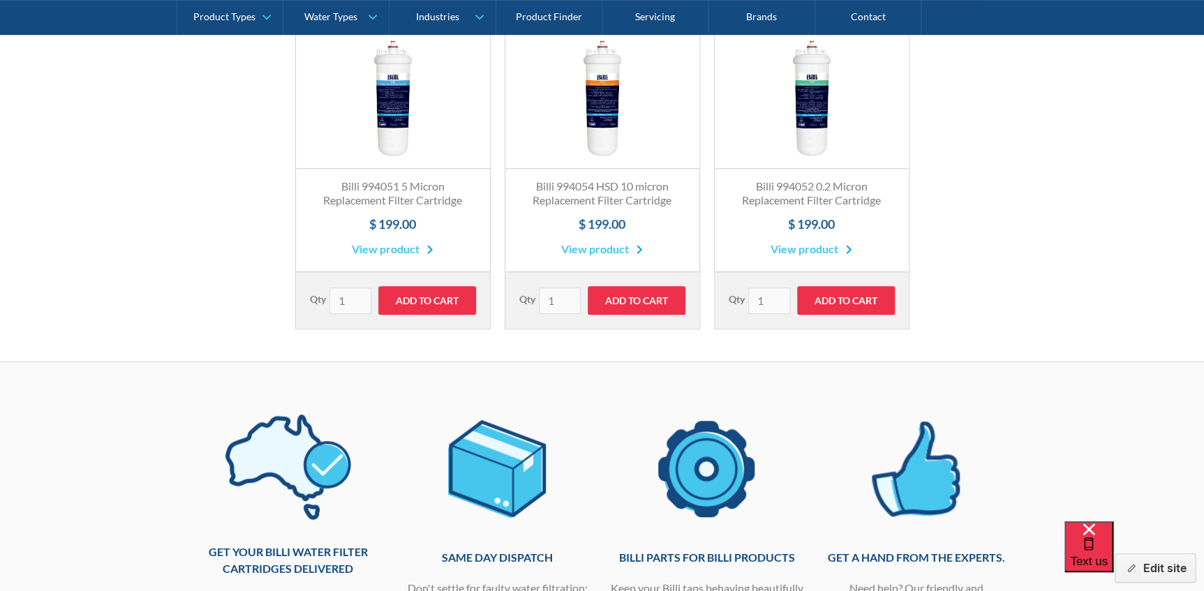
drag, startPoint x: 435, startPoint y: 222, endPoint x: 340, endPoint y: 223, distance: 95.6
click at [340, 223] on h4 "$ 199.00" at bounding box center [393, 224] width 166 height 19
drag, startPoint x: 340, startPoint y: 223, endPoint x: 475, endPoint y: 223, distance: 134.7
click at [475, 223] on h4 "$ 199.00" at bounding box center [393, 224] width 166 height 19
drag, startPoint x: 371, startPoint y: 224, endPoint x: 576, endPoint y: 193, distance: 206.9
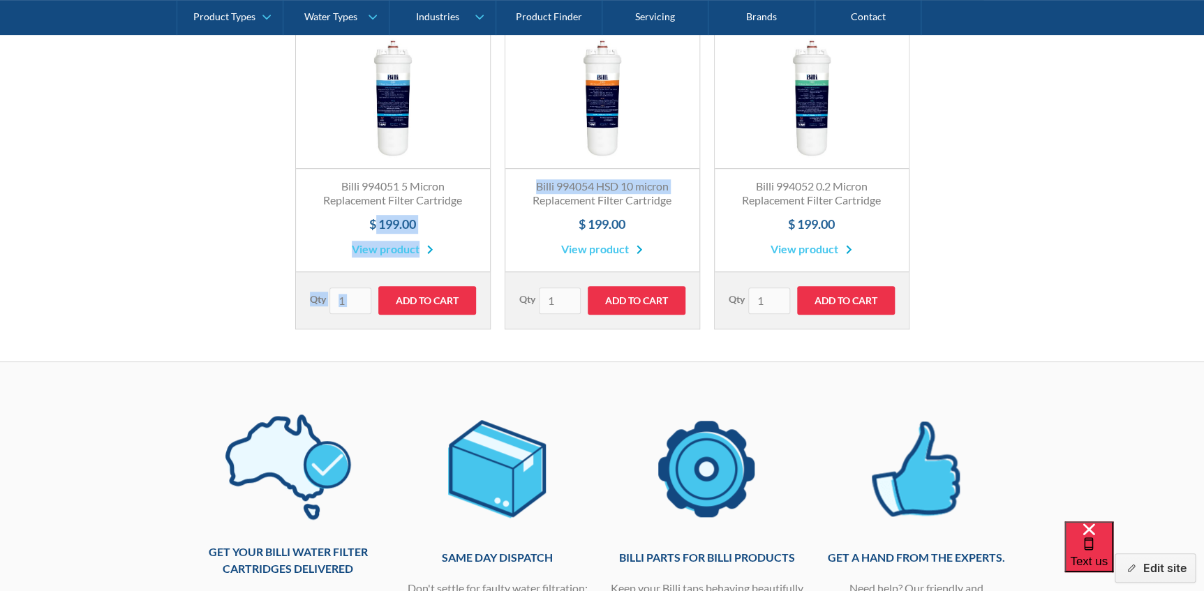
click at [576, 193] on div "Fits All Brands Best Seller Billi 994051 5 Micron Replacement Filter Cartridge …" at bounding box center [602, 186] width 837 height 315
click at [761, 176] on div "Billi 994052 0.2 Micron Replacement Filter Cartridge $ 199.00 View product" at bounding box center [812, 220] width 194 height 103
drag, startPoint x: 629, startPoint y: 219, endPoint x: 578, endPoint y: 223, distance: 51.1
click at [578, 223] on h4 "$ 199.00" at bounding box center [602, 224] width 166 height 19
drag, startPoint x: 578, startPoint y: 223, endPoint x: 664, endPoint y: 202, distance: 89.2
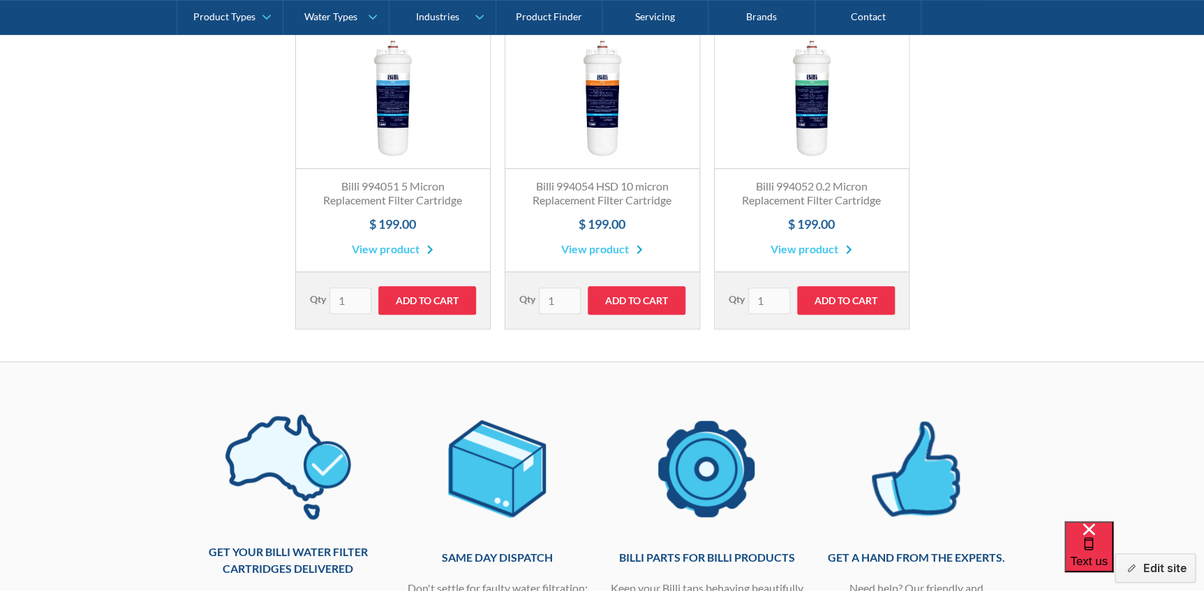
click at [664, 202] on h3 "Billi 994054 HSD 10 micron Replacement Filter Cartridge" at bounding box center [602, 193] width 166 height 29
drag, startPoint x: 586, startPoint y: 219, endPoint x: 643, endPoint y: 218, distance: 57.2
click at [643, 218] on h4 "$ 199.00" at bounding box center [602, 224] width 166 height 19
drag, startPoint x: 643, startPoint y: 218, endPoint x: 611, endPoint y: 224, distance: 32.6
click at [611, 224] on h4 "$ 199.00" at bounding box center [602, 224] width 166 height 19
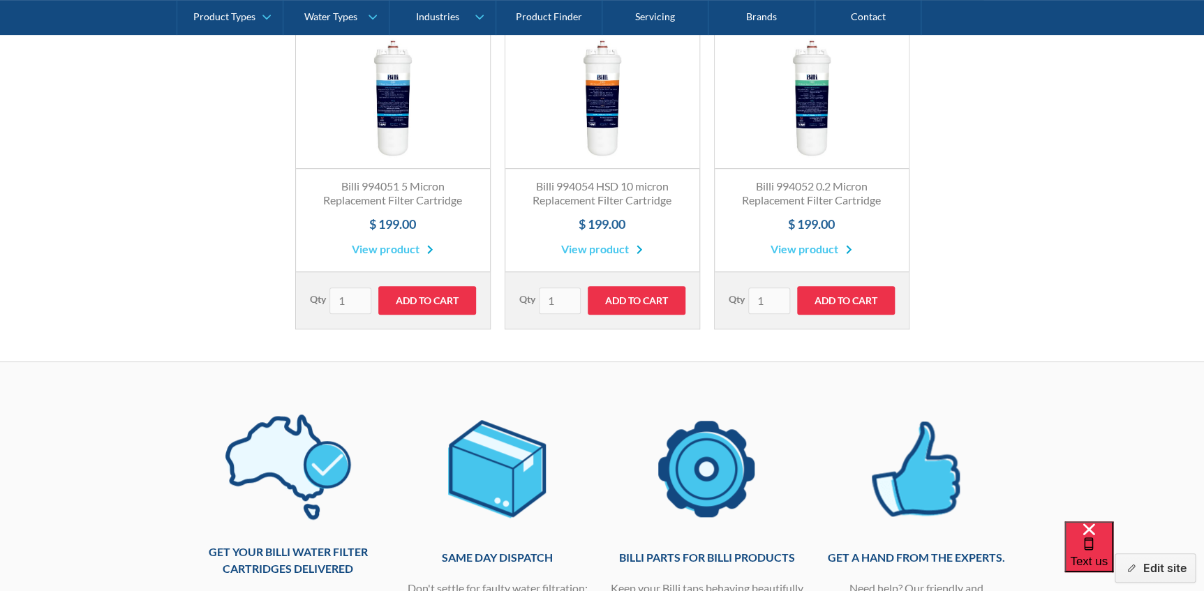
drag, startPoint x: 634, startPoint y: 222, endPoint x: 507, endPoint y: 236, distance: 127.1
click at [507, 236] on div "Billi 994054 HSD 10 micron Replacement Filter Cartridge $ 199.00 View product" at bounding box center [602, 220] width 194 height 103
click at [609, 218] on h4 "$ 199.00" at bounding box center [602, 224] width 166 height 19
drag, startPoint x: 588, startPoint y: 219, endPoint x: 642, endPoint y: 223, distance: 54.5
click at [642, 223] on h4 "$ 199.00" at bounding box center [602, 224] width 166 height 19
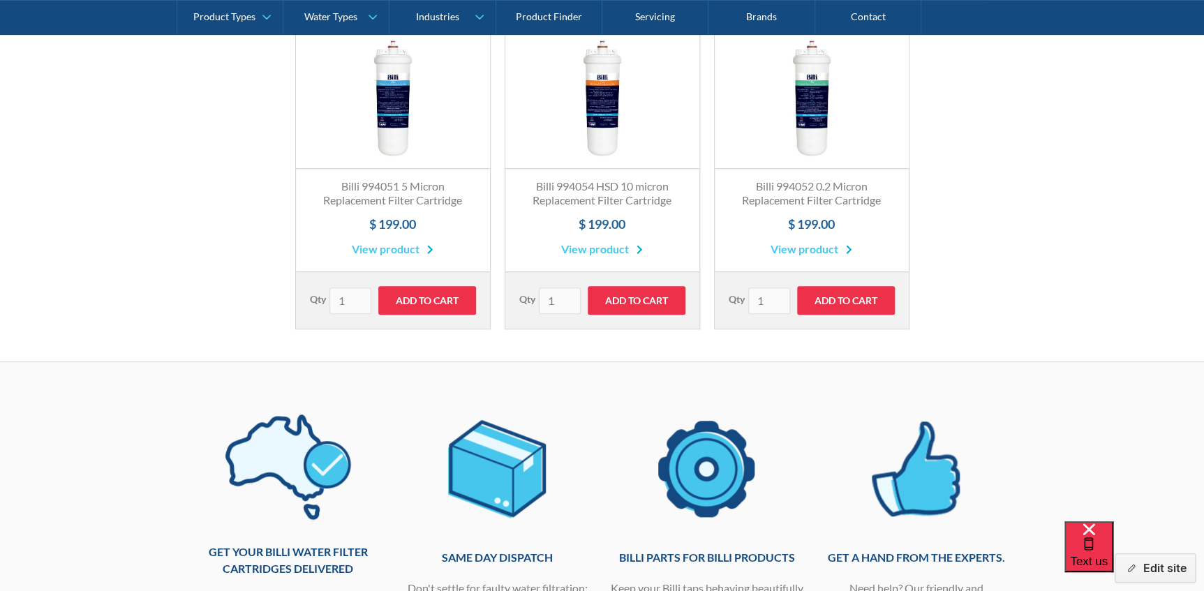
click at [642, 223] on h4 "$ 199.00" at bounding box center [602, 224] width 166 height 19
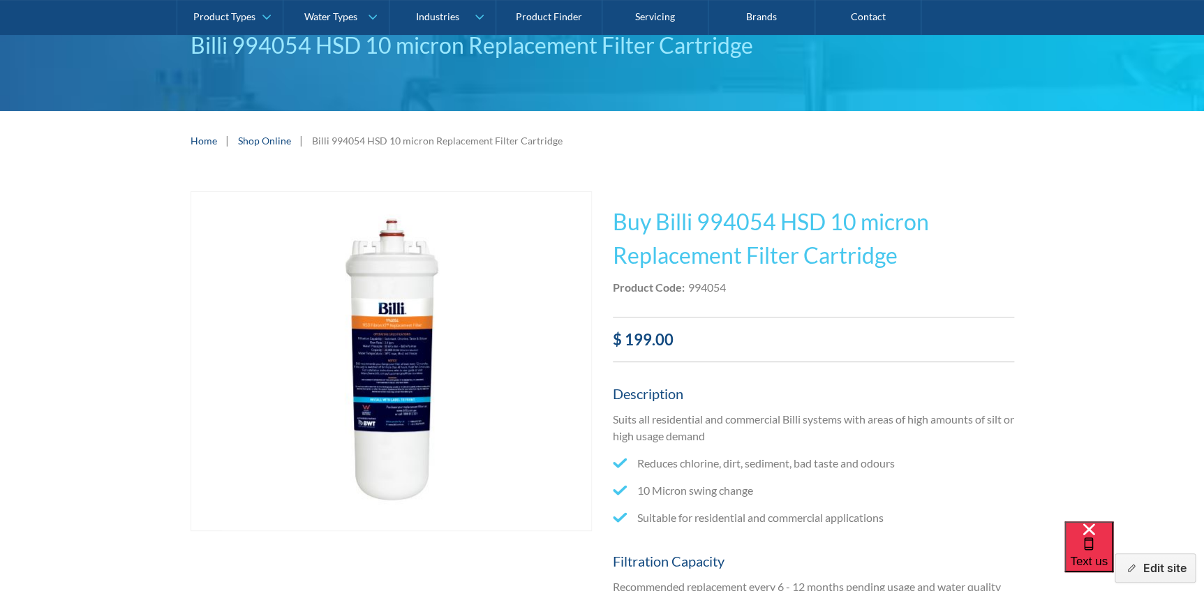
scroll to position [126, 0]
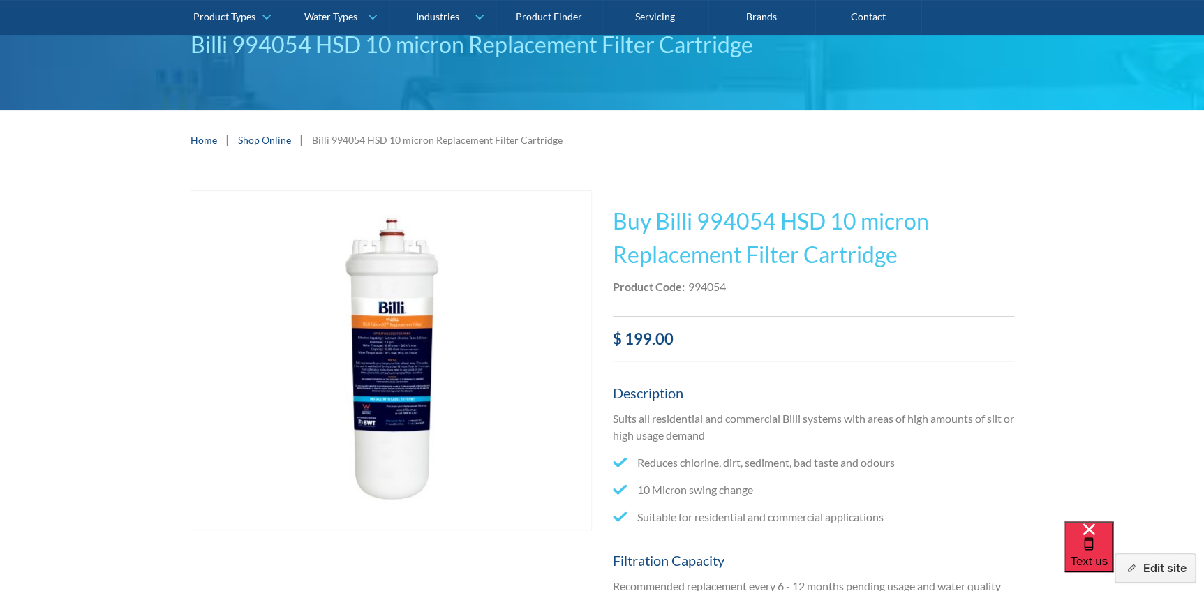
drag, startPoint x: 701, startPoint y: 335, endPoint x: 625, endPoint y: 335, distance: 75.4
click at [625, 335] on div "$ 199.00" at bounding box center [813, 338] width 401 height 23
drag, startPoint x: 625, startPoint y: 335, endPoint x: 747, endPoint y: 339, distance: 122.2
click at [747, 339] on div "$ 199.00" at bounding box center [813, 338] width 401 height 23
drag, startPoint x: 626, startPoint y: 335, endPoint x: 752, endPoint y: 314, distance: 128.0
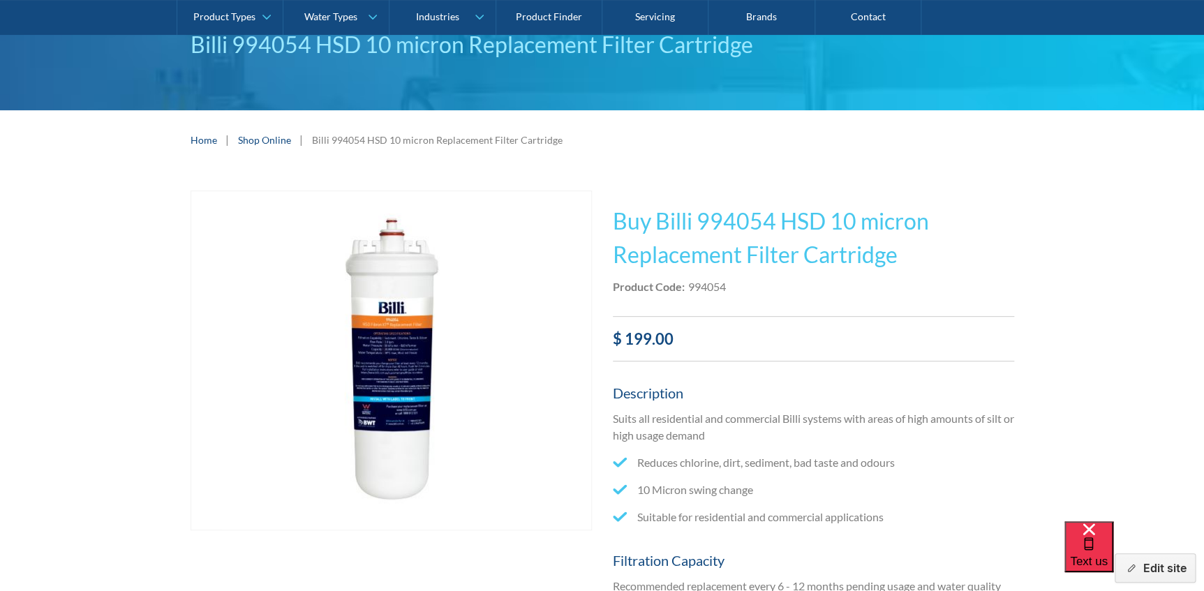
click at [752, 316] on div "$ 199.00" at bounding box center [813, 338] width 401 height 45
drag, startPoint x: 752, startPoint y: 314, endPoint x: 780, endPoint y: 373, distance: 64.9
click at [780, 373] on div "This tap design is included in our standard range tap options when you purchase…" at bounding box center [813, 535] width 401 height 688
drag, startPoint x: 694, startPoint y: 339, endPoint x: 551, endPoint y: 341, distance: 142.4
click at [551, 341] on div "Play video Fits Most Brands Best Seller No items found. This tap design is incl…" at bounding box center [602, 535] width 823 height 688
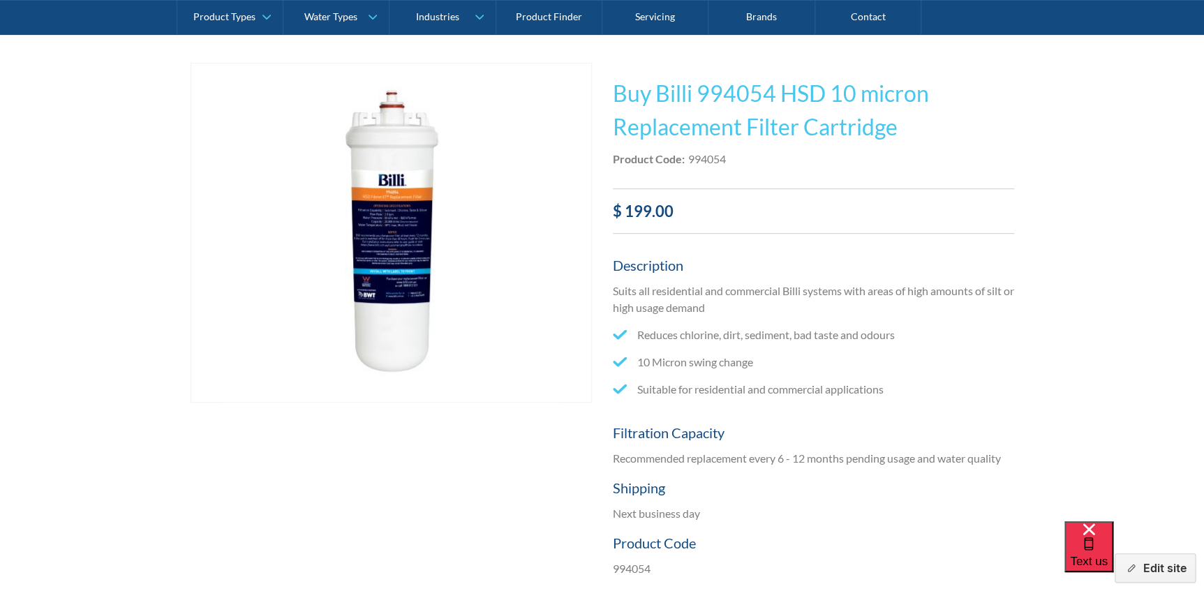
scroll to position [253, 0]
click at [448, 216] on img "open lightbox" at bounding box center [391, 233] width 338 height 338
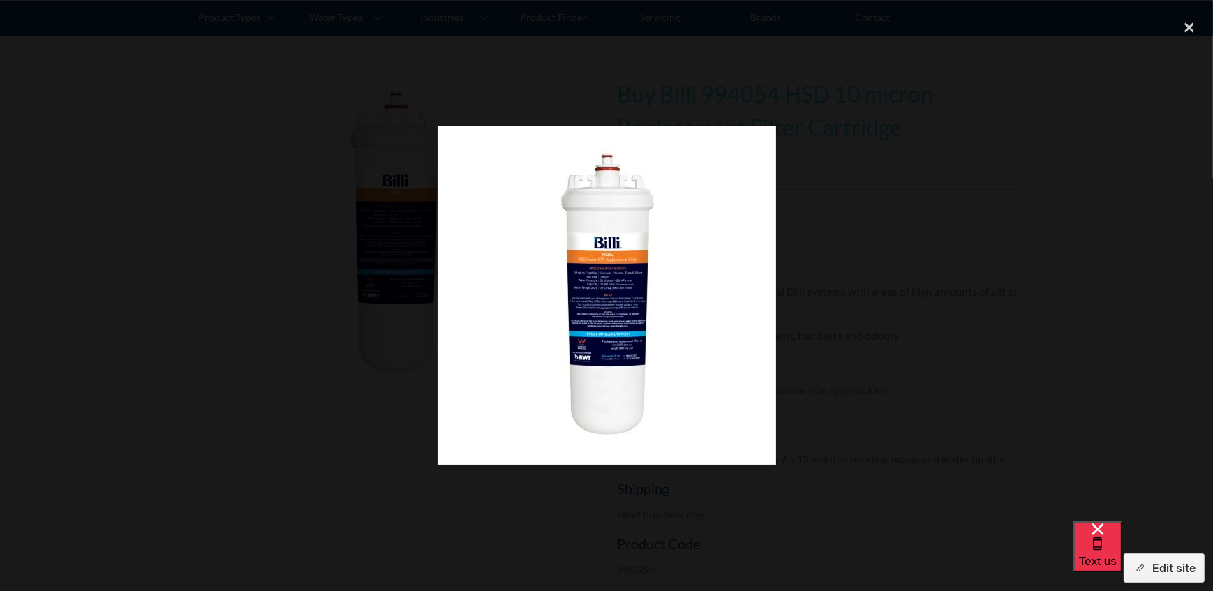
click at [816, 226] on div at bounding box center [606, 295] width 1213 height 567
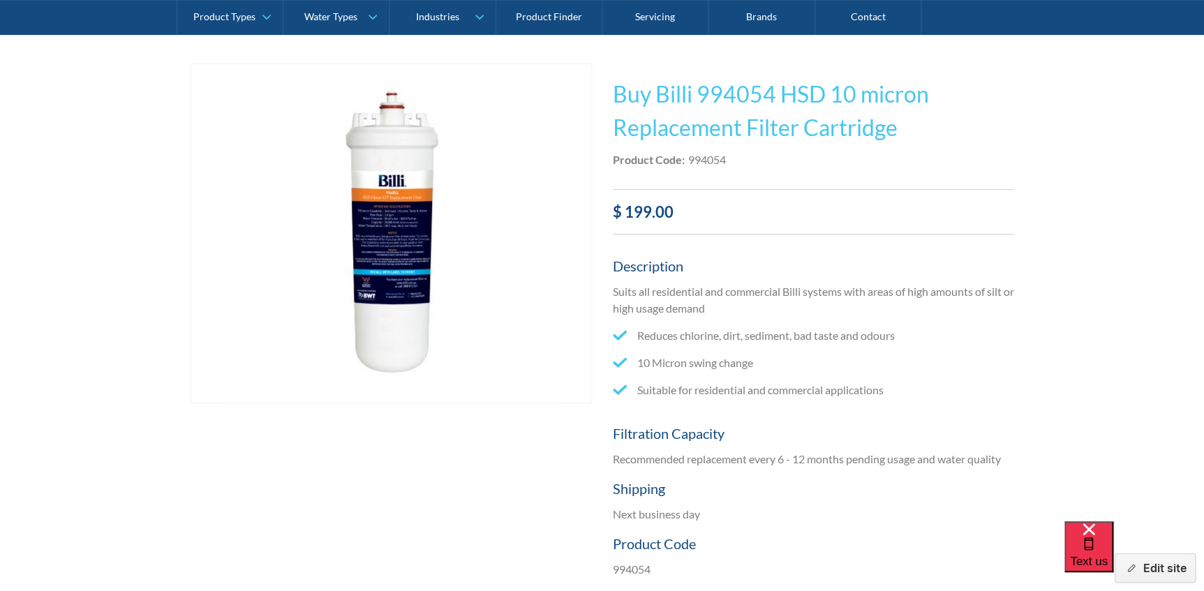
click at [939, 197] on div "$ 199.00" at bounding box center [813, 211] width 401 height 45
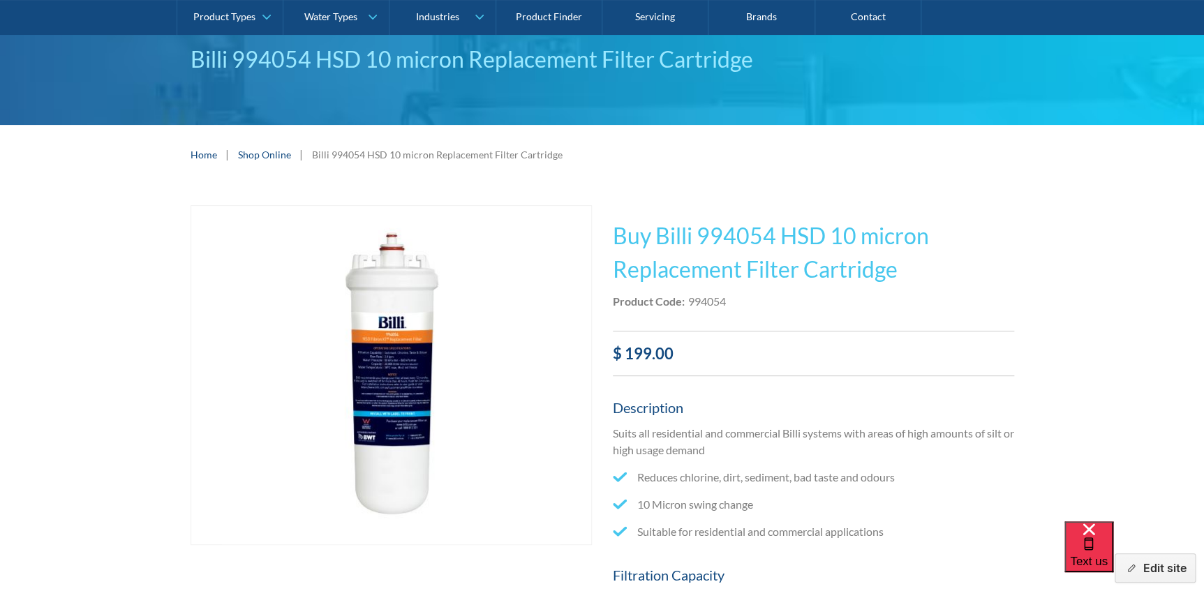
scroll to position [0, 0]
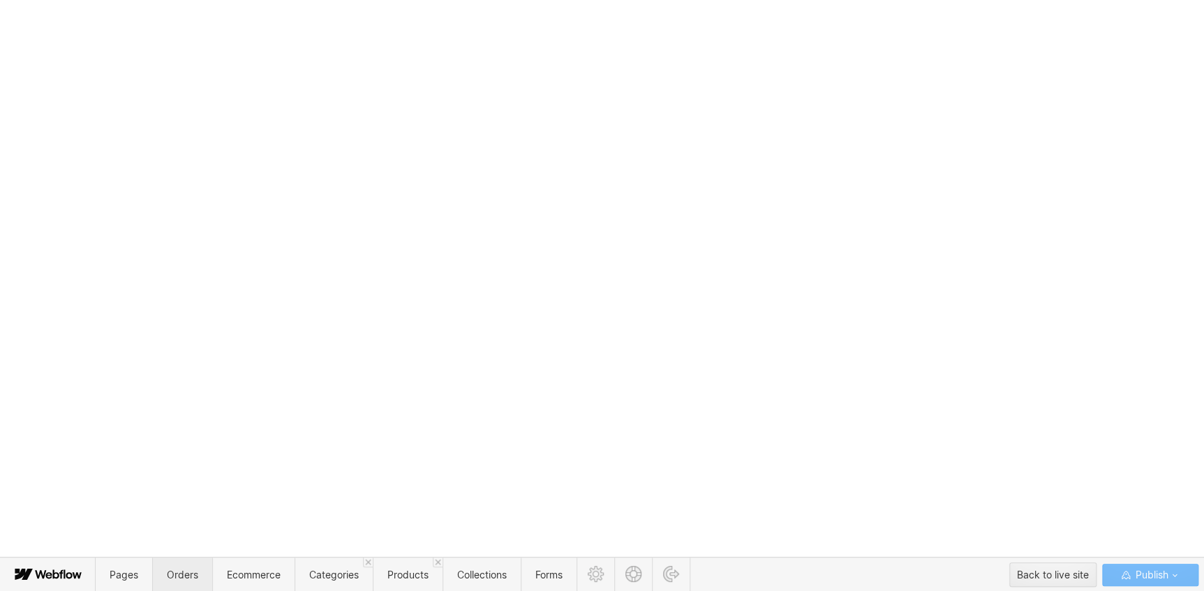
click at [188, 575] on span "Orders" at bounding box center [182, 575] width 31 height 12
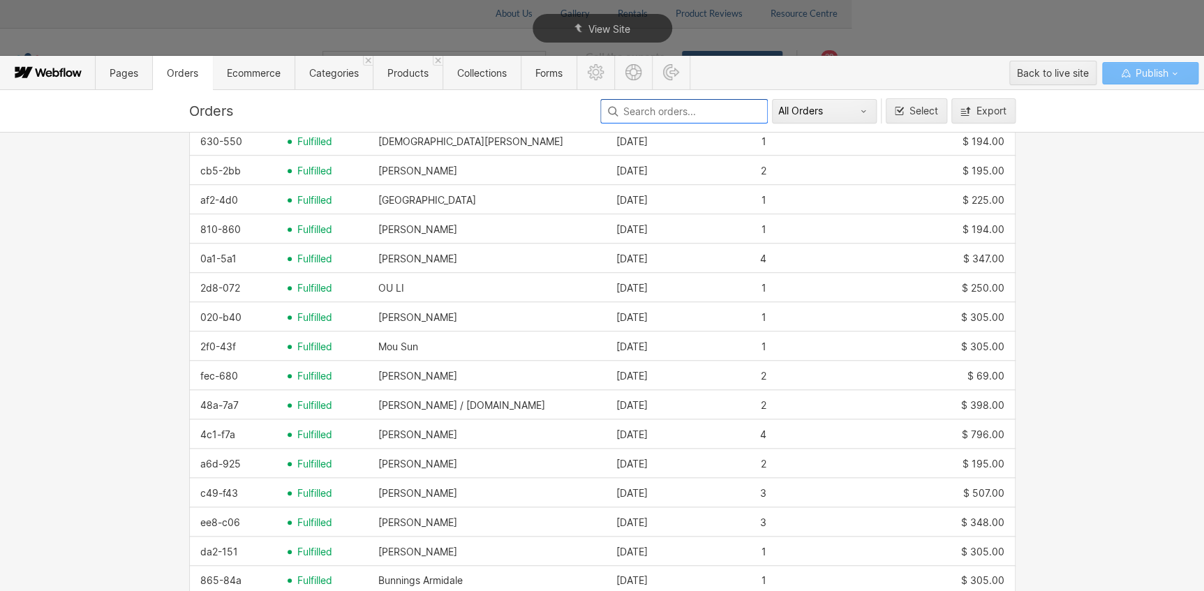
scroll to position [544, 0]
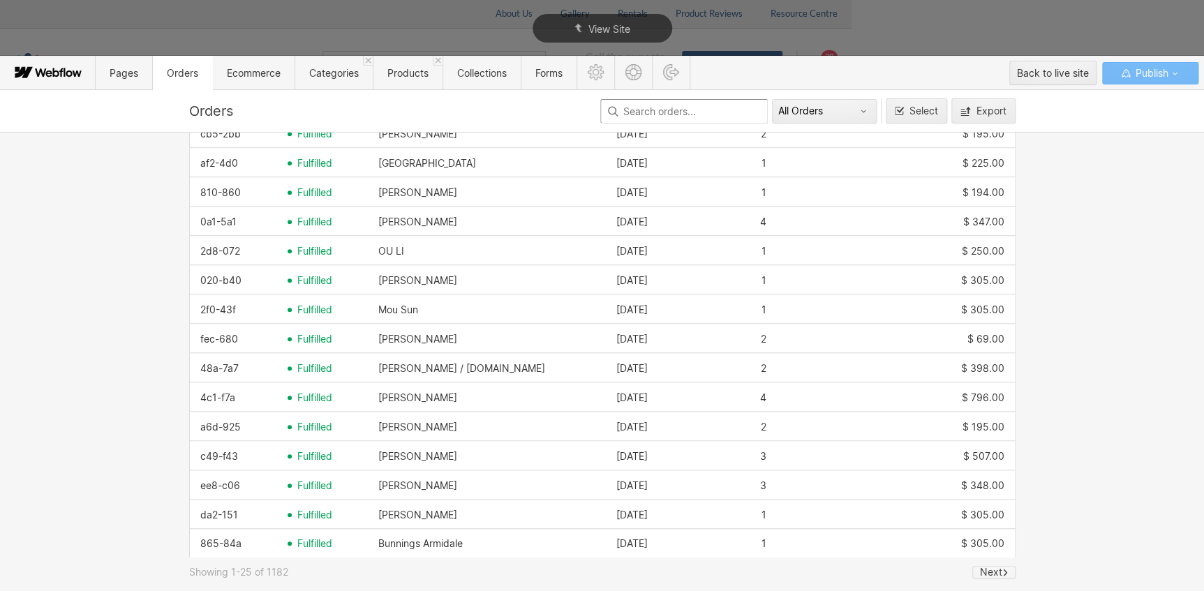
click at [992, 573] on div "Next" at bounding box center [991, 572] width 22 height 11
click at [921, 570] on div "Previous" at bounding box center [940, 572] width 39 height 11
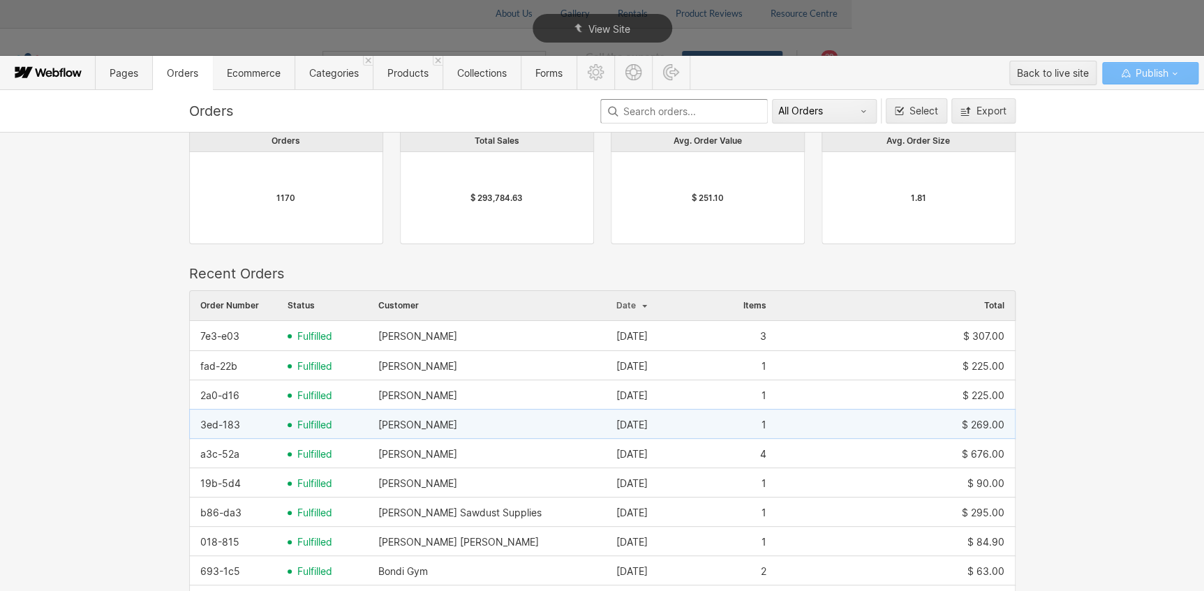
scroll to position [0, 0]
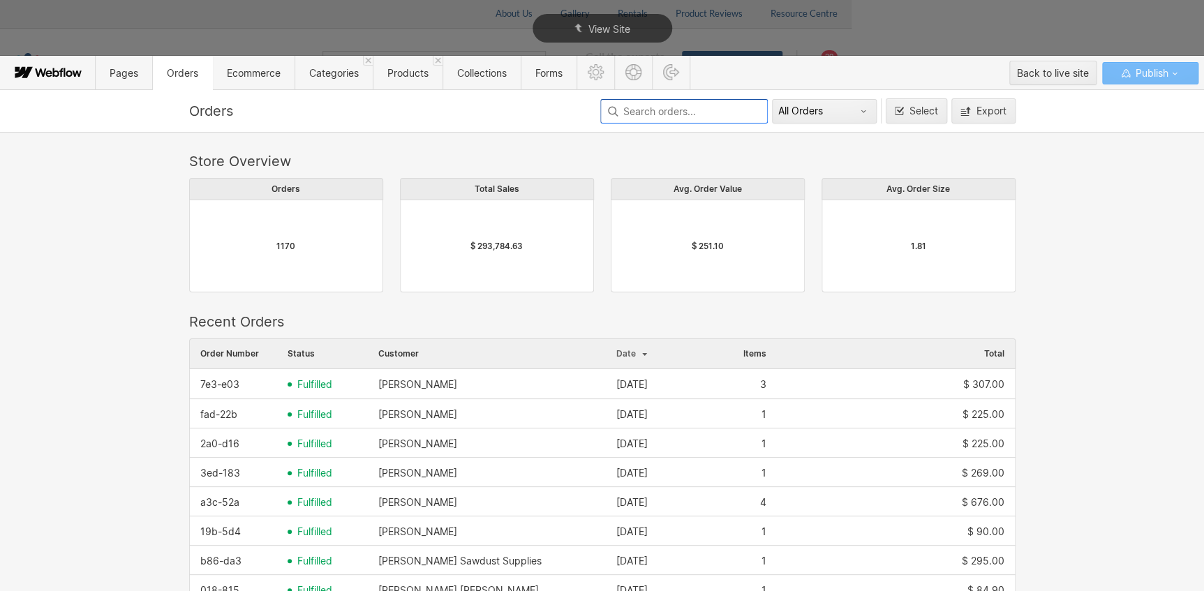
click at [642, 113] on input at bounding box center [683, 111] width 167 height 24
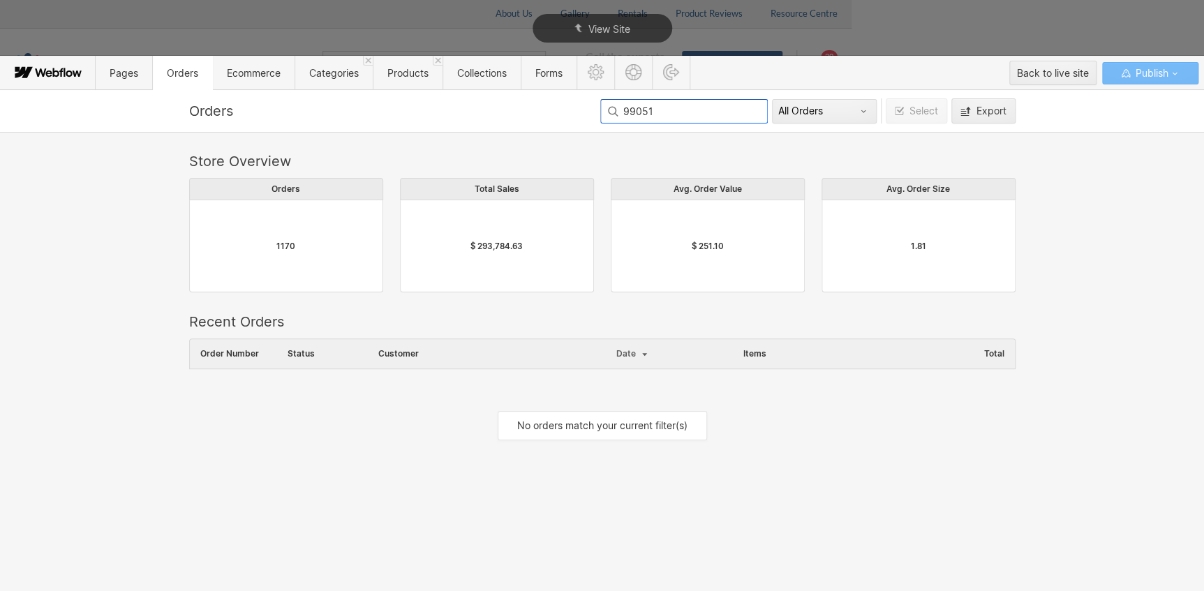
scroll to position [10, 10]
click at [632, 112] on input "99051" at bounding box center [683, 111] width 167 height 24
click at [634, 112] on input "99051" at bounding box center [683, 111] width 167 height 24
drag, startPoint x: 716, startPoint y: 115, endPoint x: 536, endPoint y: 126, distance: 180.3
click at [535, 125] on div "Orders 994051 All Orders Select Export Store Overview Orders 1170 Total Sales $…" at bounding box center [602, 340] width 1204 height 502
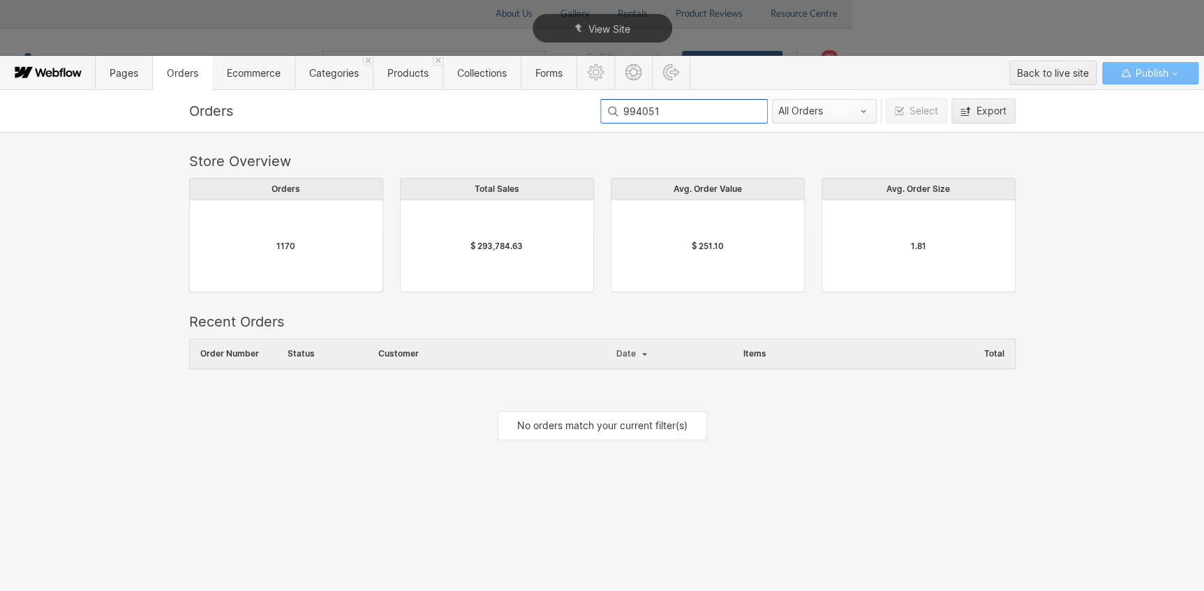
click at [798, 110] on div "All Orders" at bounding box center [818, 110] width 80 height 11
click at [593, 154] on div at bounding box center [606, 295] width 1213 height 591
drag, startPoint x: 629, startPoint y: 105, endPoint x: 554, endPoint y: 113, distance: 75.8
click at [570, 108] on div "Orders 994051 All Orders Select Export" at bounding box center [602, 110] width 837 height 25
type input "994051"
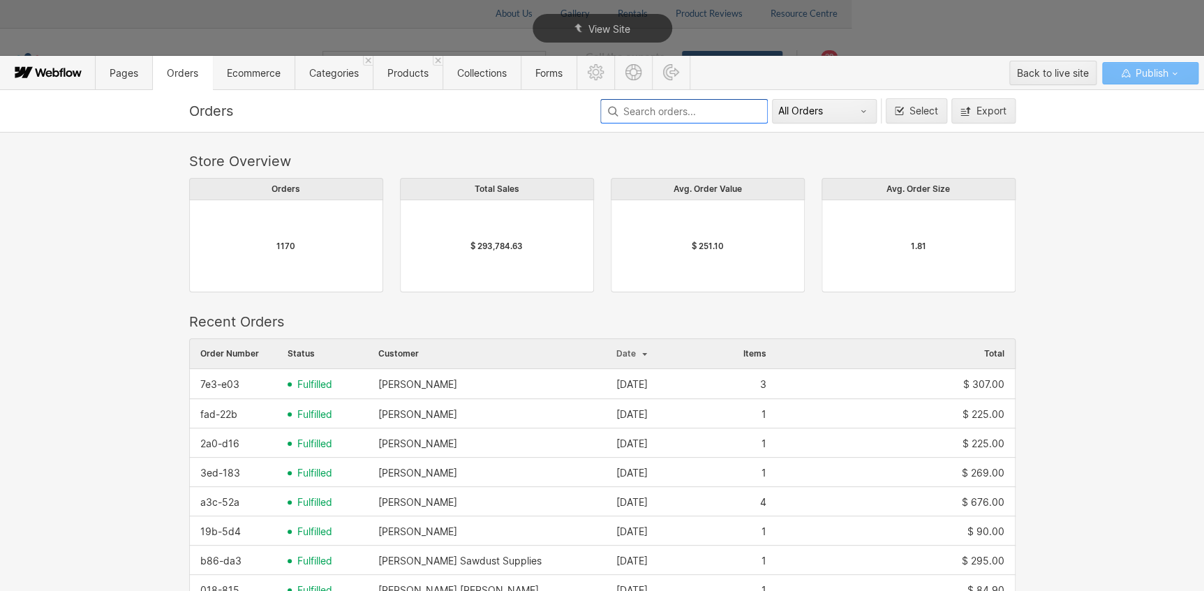
scroll to position [754, 816]
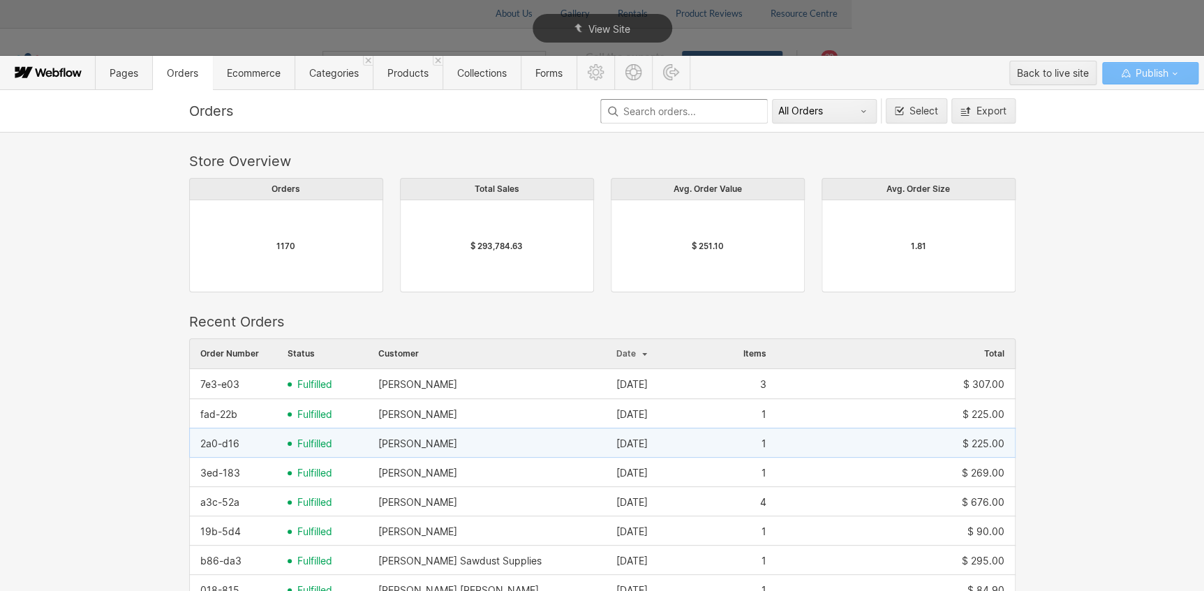
click at [467, 445] on div "[PERSON_NAME]" at bounding box center [487, 444] width 238 height 22
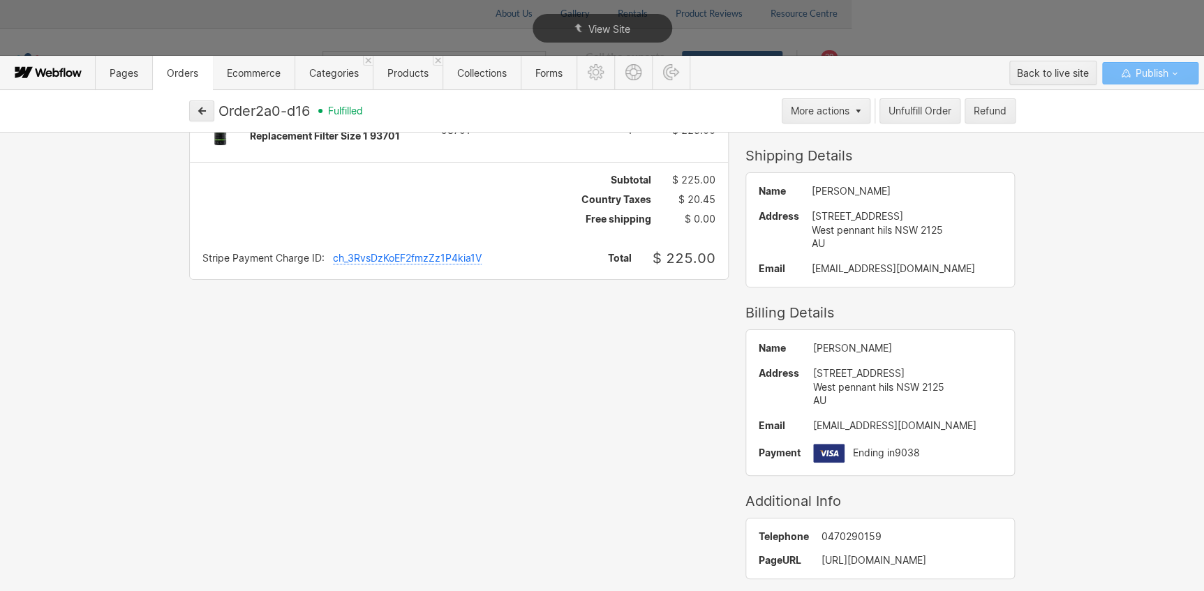
scroll to position [0, 0]
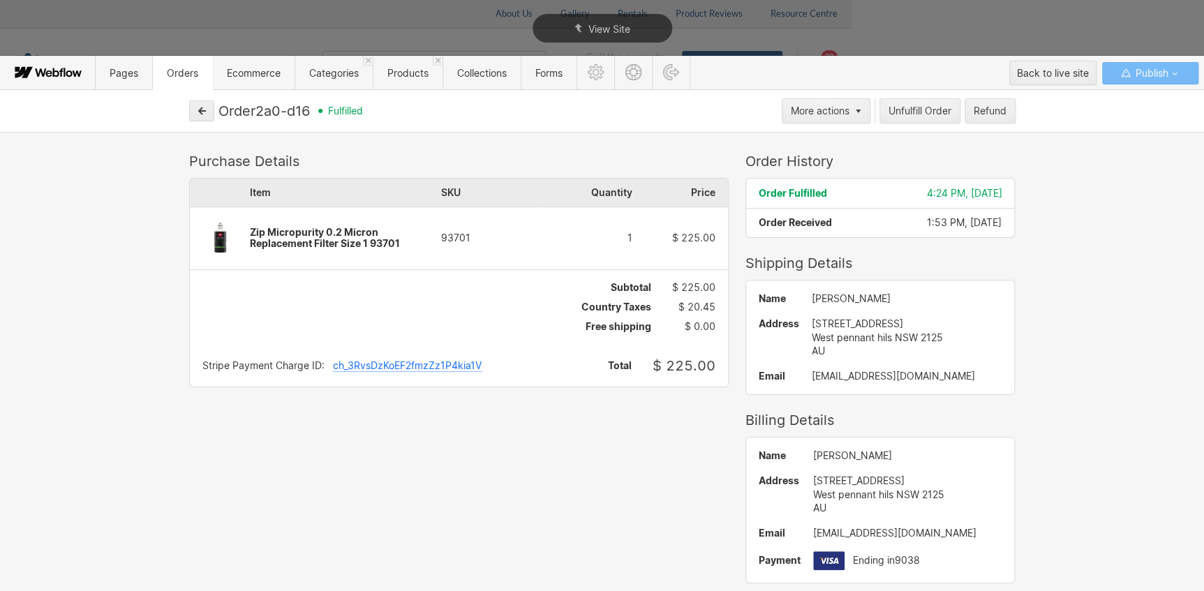
click at [816, 96] on div "Order 2a0-d16 fulfilled More actions Unfulfill Order Refund Purchase Details It…" at bounding box center [602, 340] width 1204 height 502
drag, startPoint x: 875, startPoint y: 299, endPoint x: 783, endPoint y: 306, distance: 92.4
click at [783, 306] on div "Name [PERSON_NAME] Address [STREET_ADDRESS] AU Email [EMAIL_ADDRESS][DOMAIN_NAM…" at bounding box center [880, 338] width 269 height 114
drag, startPoint x: 783, startPoint y: 306, endPoint x: 798, endPoint y: 303, distance: 14.9
copy div "[PERSON_NAME]"
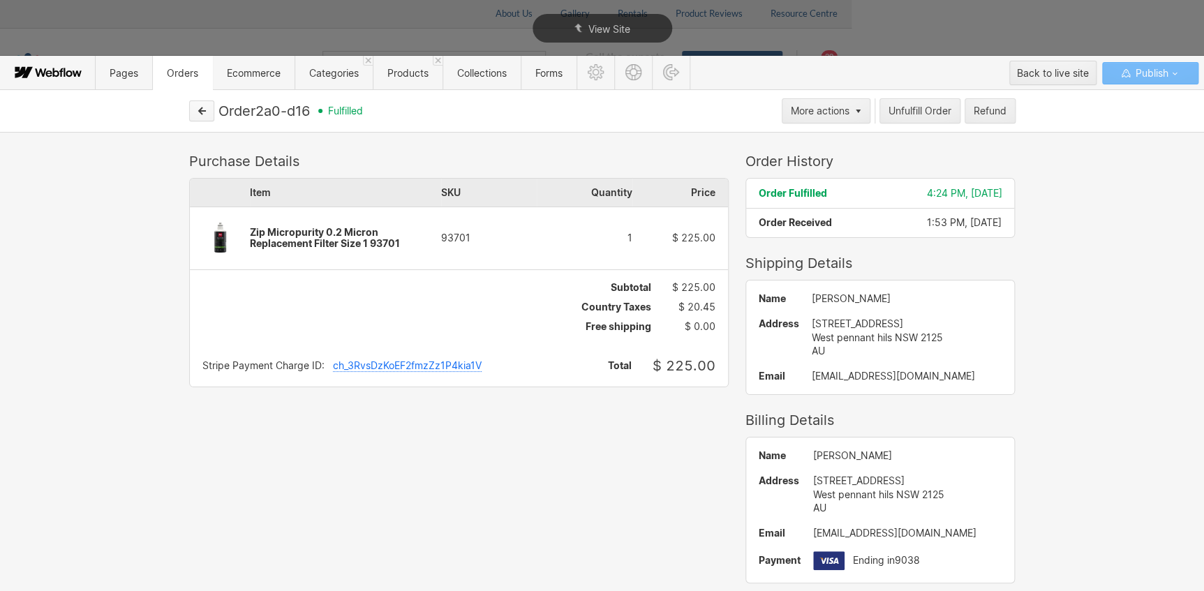
click at [189, 112] on button "button" at bounding box center [201, 110] width 25 height 21
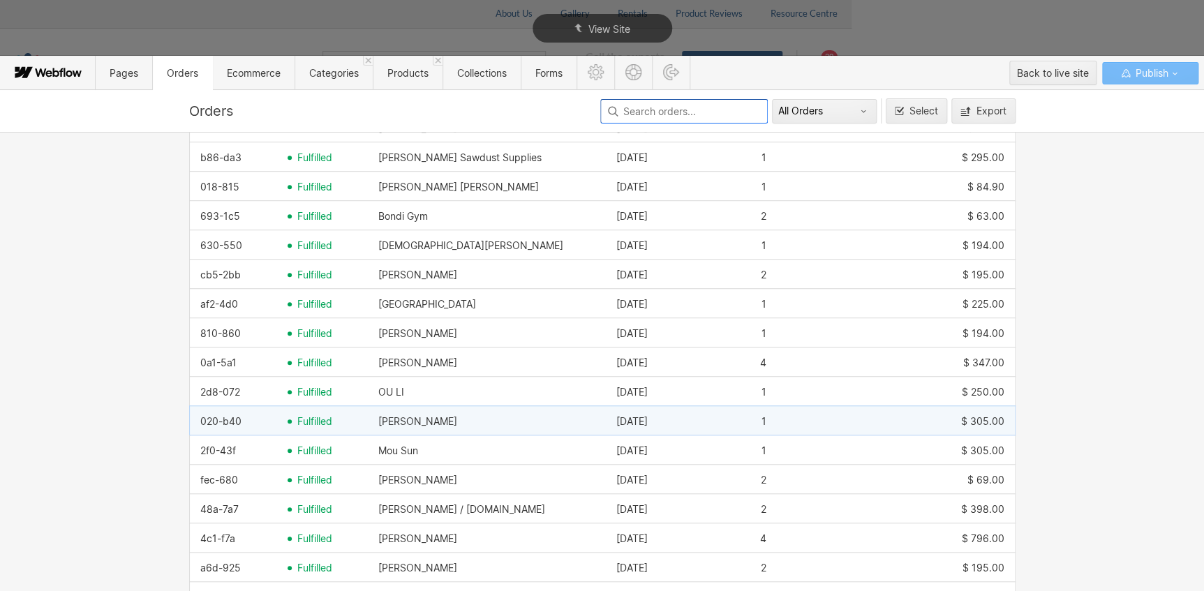
scroll to position [444, 0]
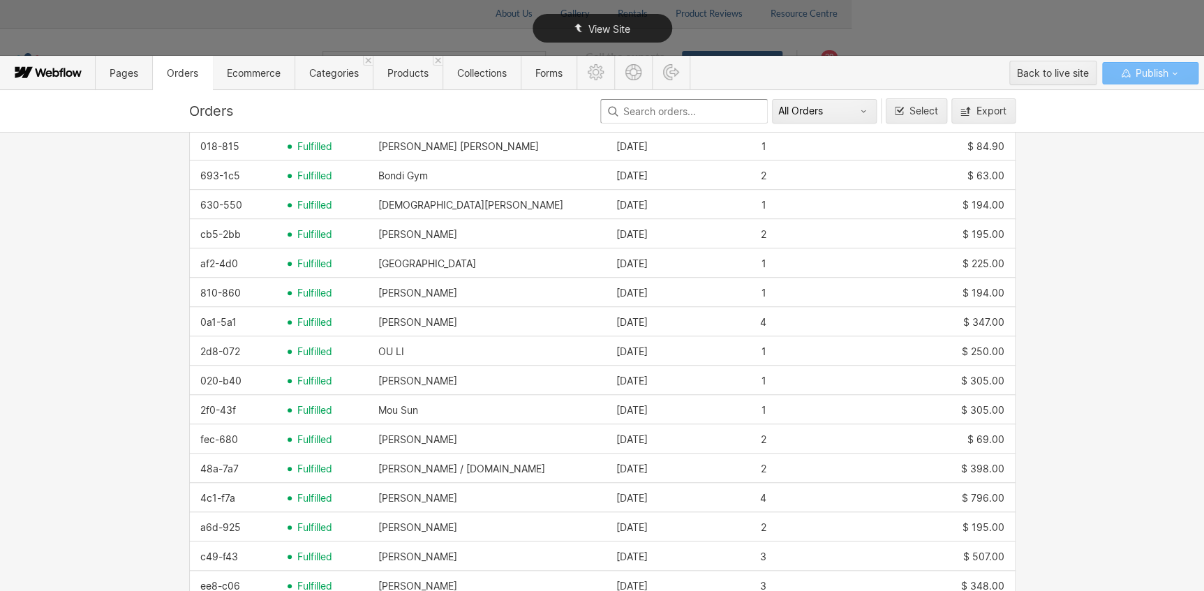
click at [935, 17] on div "View Site" at bounding box center [602, 28] width 1204 height 57
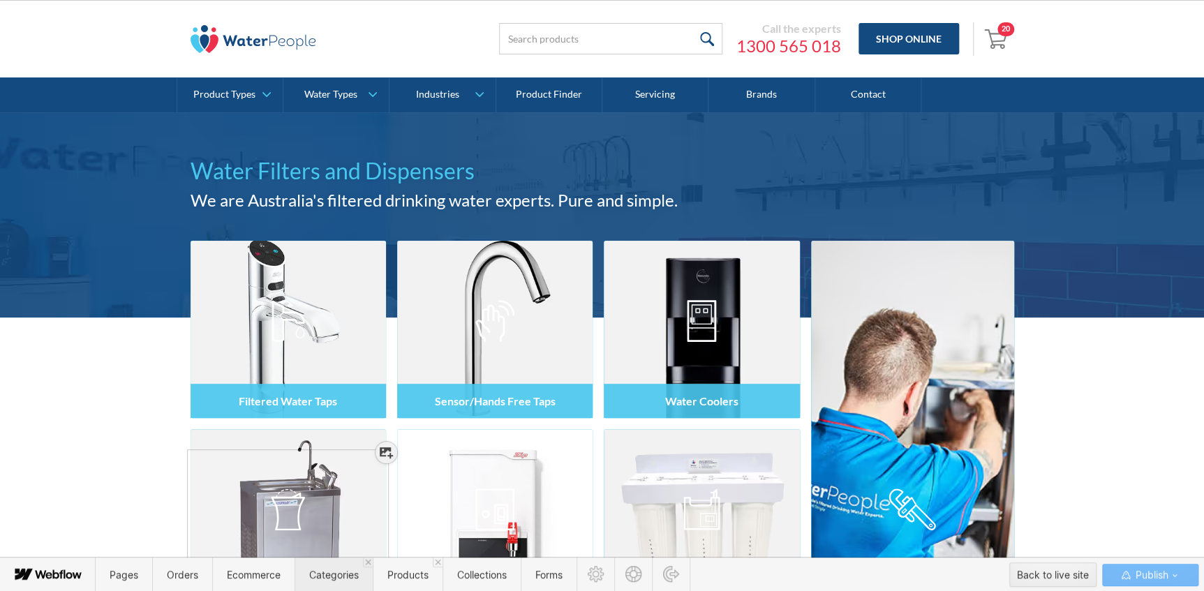
scroll to position [59, 0]
